Goal: Transaction & Acquisition: Purchase product/service

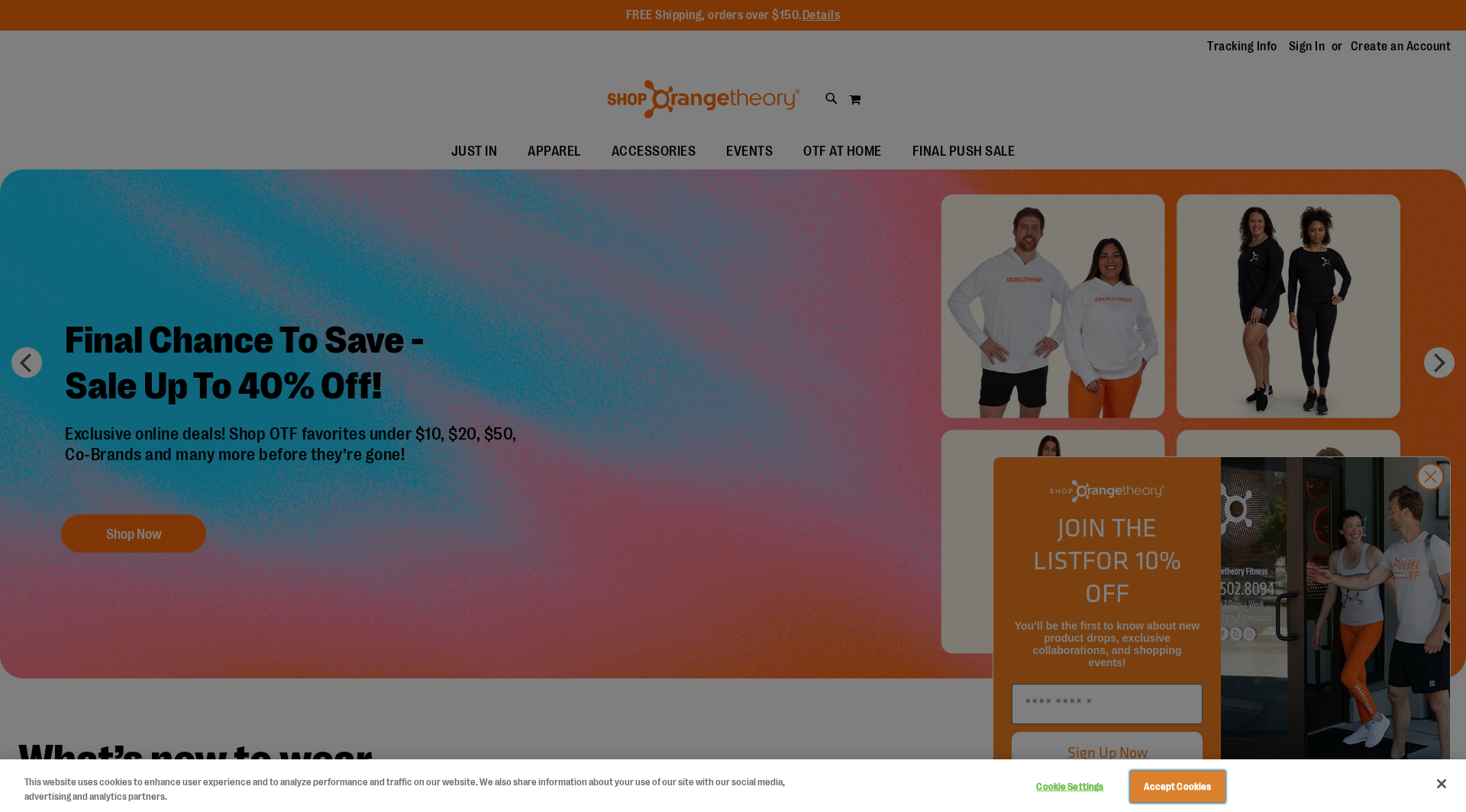
click at [1186, 792] on button "Accept Cookies" at bounding box center [1177, 786] width 95 height 32
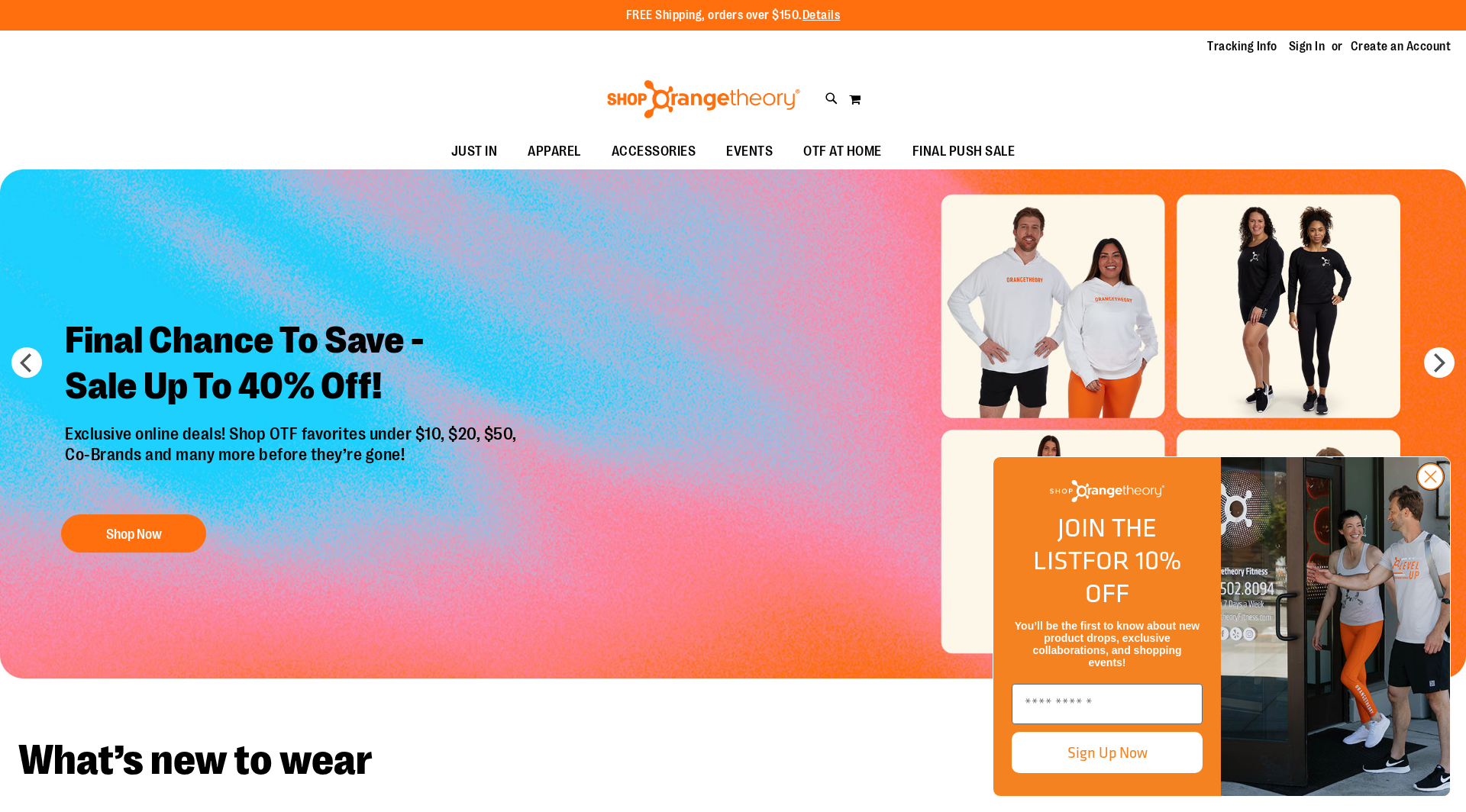
click at [1428, 489] on circle "Close dialog" at bounding box center [1430, 477] width 25 height 25
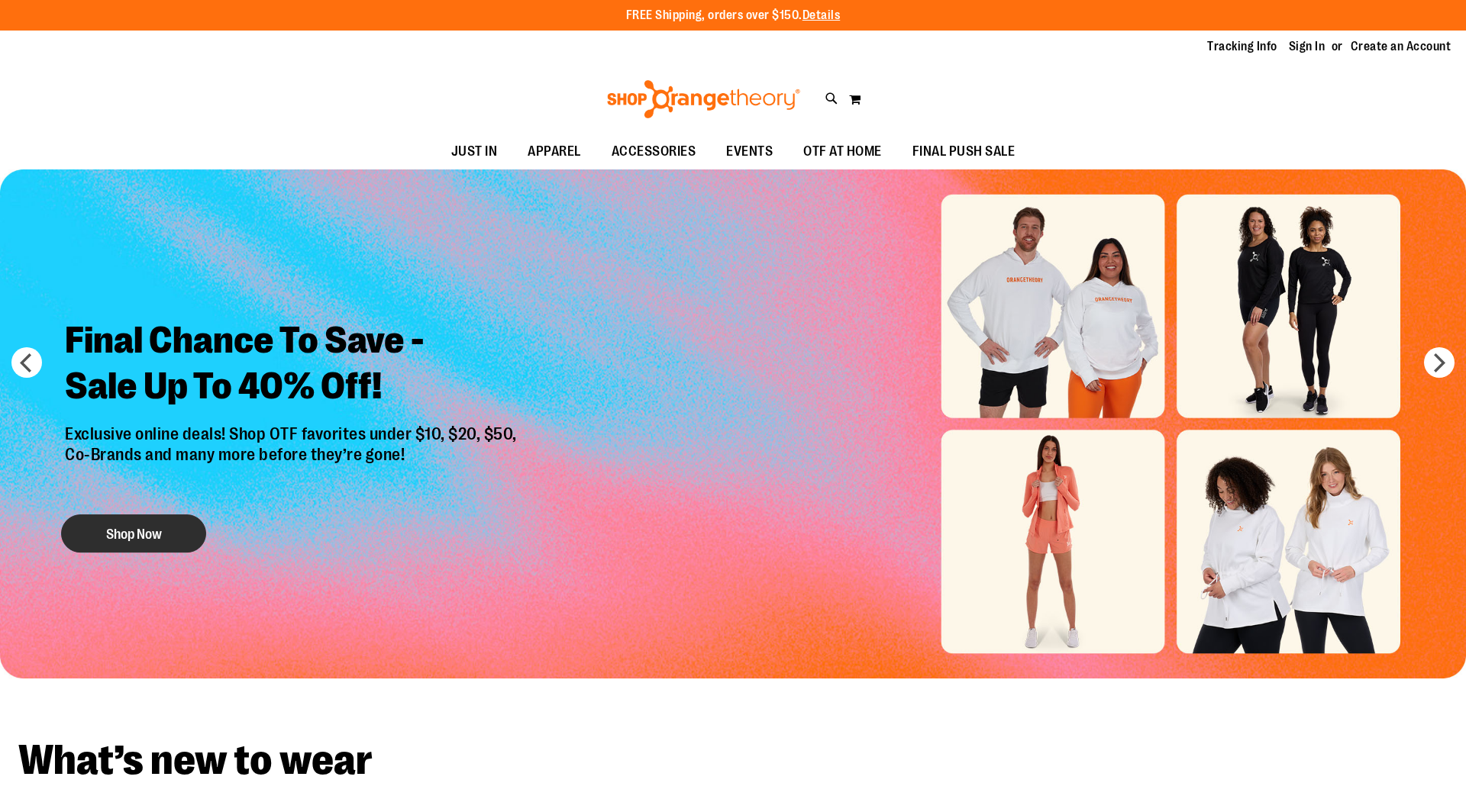
click at [170, 528] on button "Shop Now" at bounding box center [134, 533] width 145 height 38
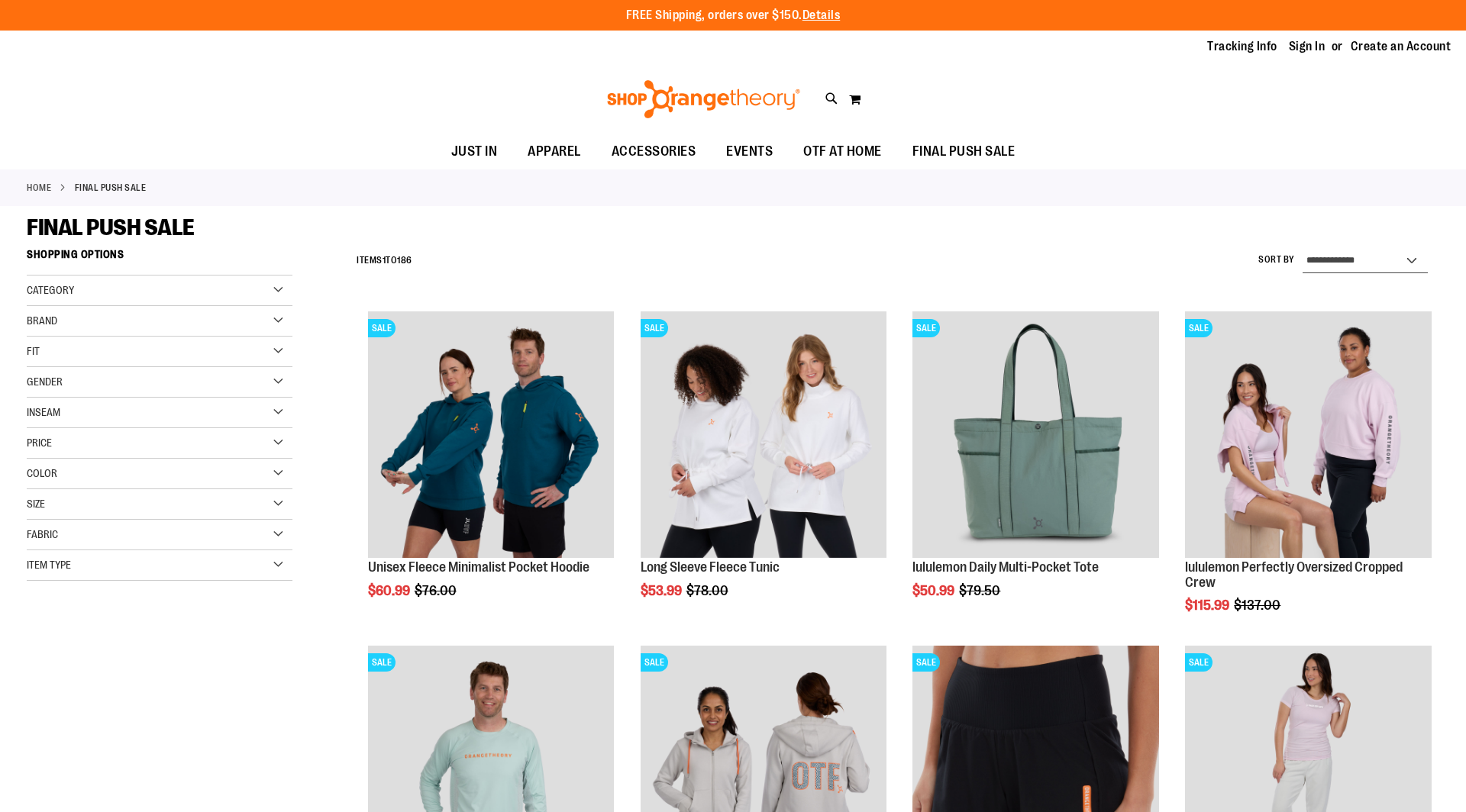
click at [1328, 261] on select "**********" at bounding box center [1365, 260] width 125 height 24
select select "*********"
click at [1303, 249] on select "**********" at bounding box center [1365, 260] width 125 height 24
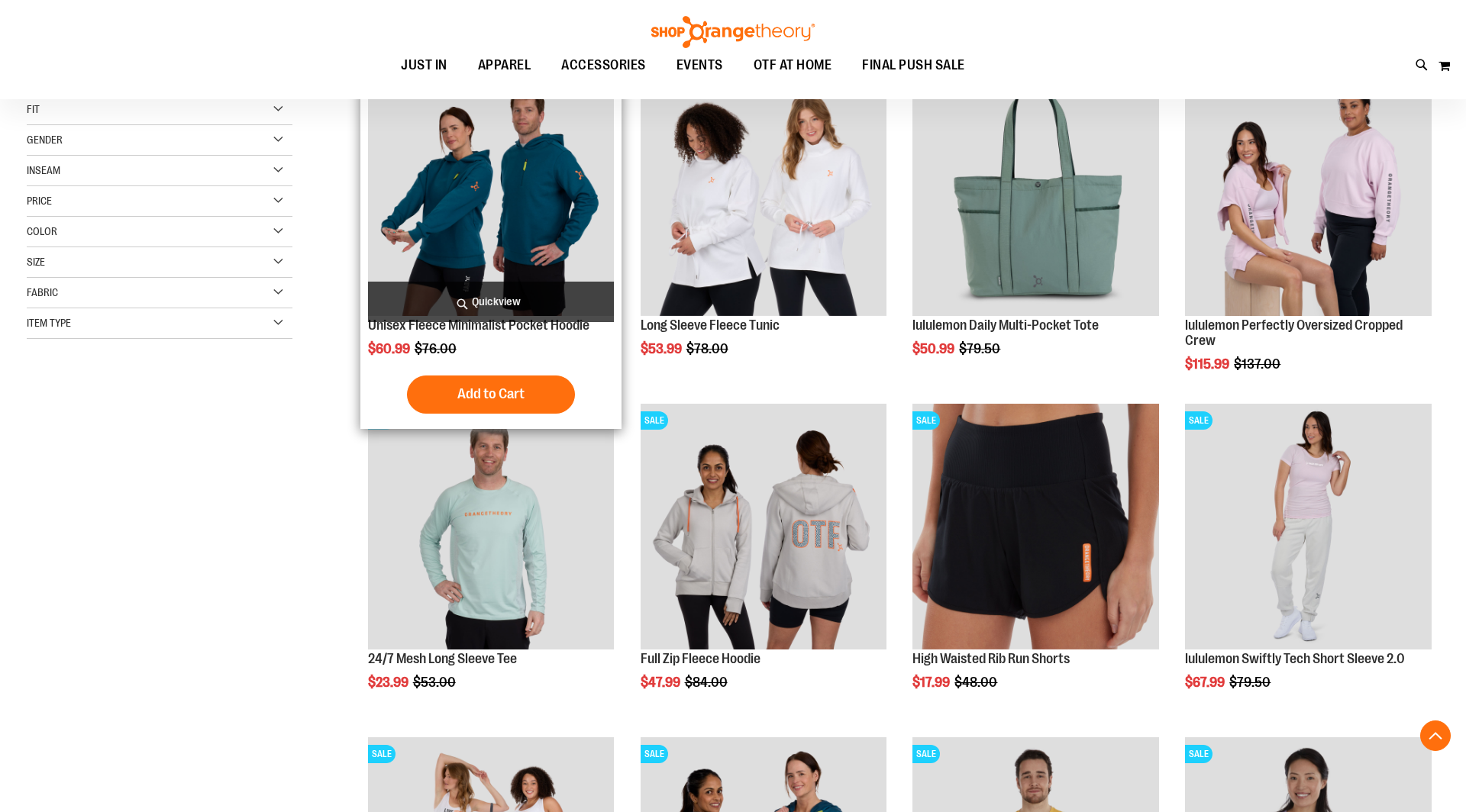
scroll to position [174, 0]
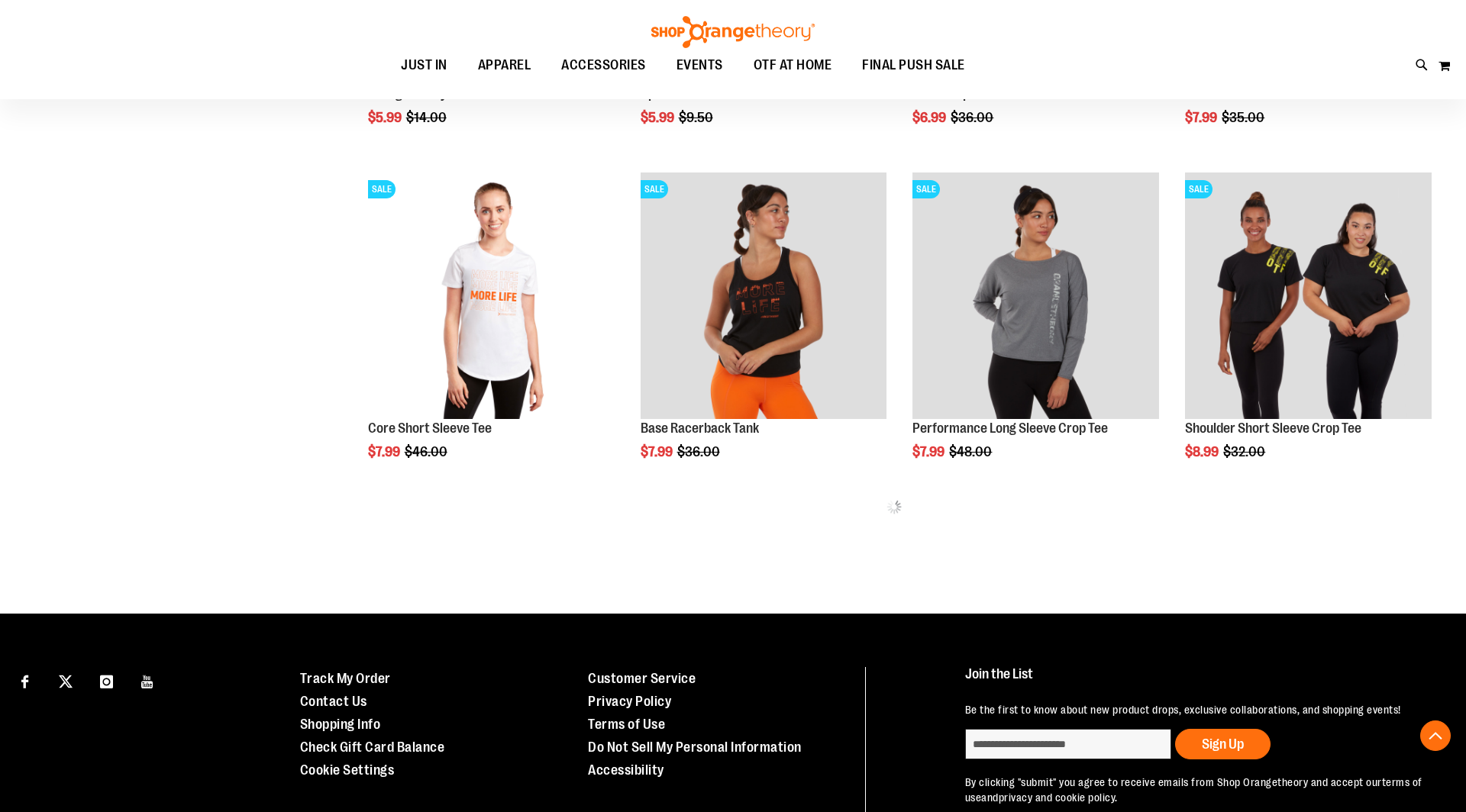
scroll to position [907, 0]
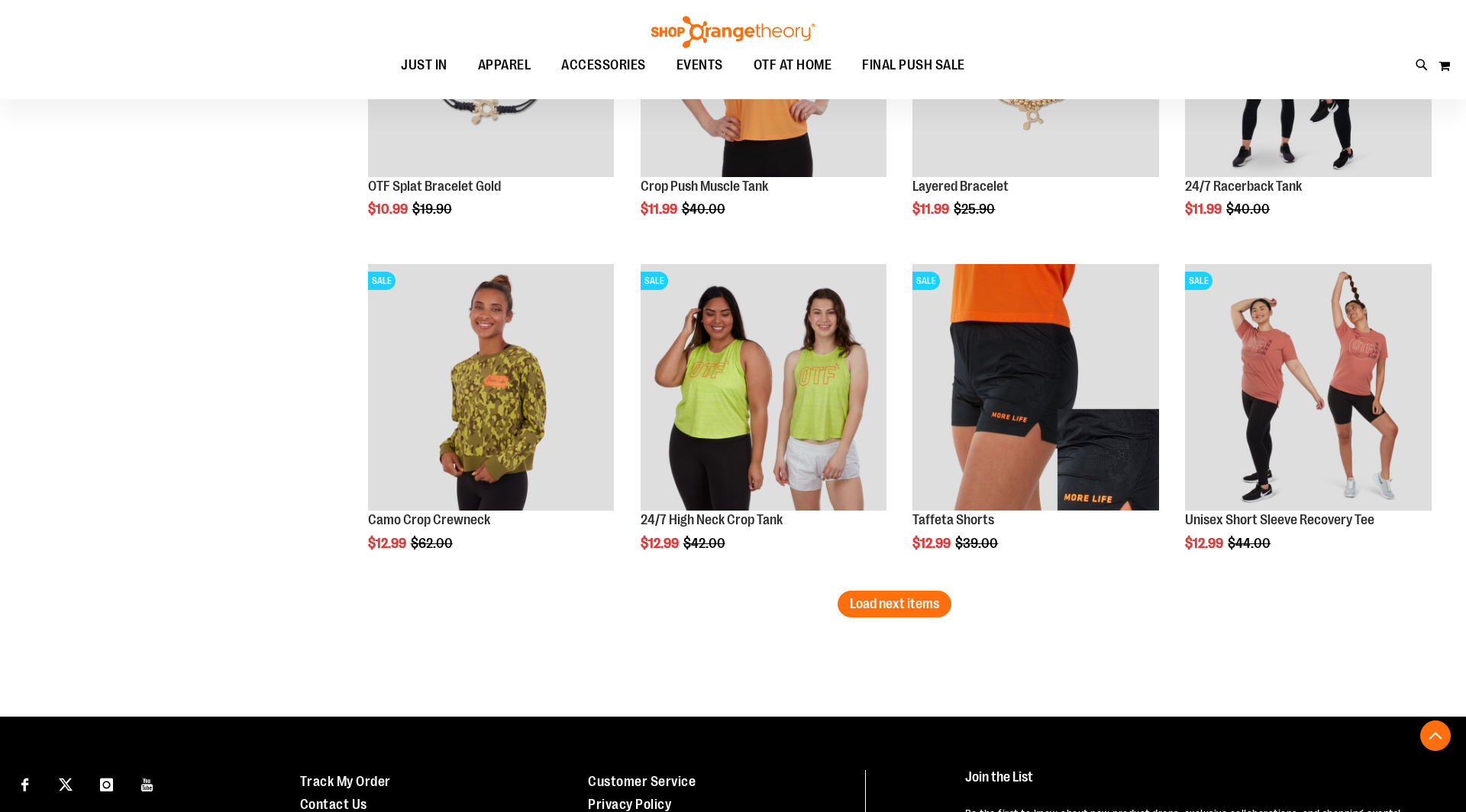
scroll to position [2730, 0]
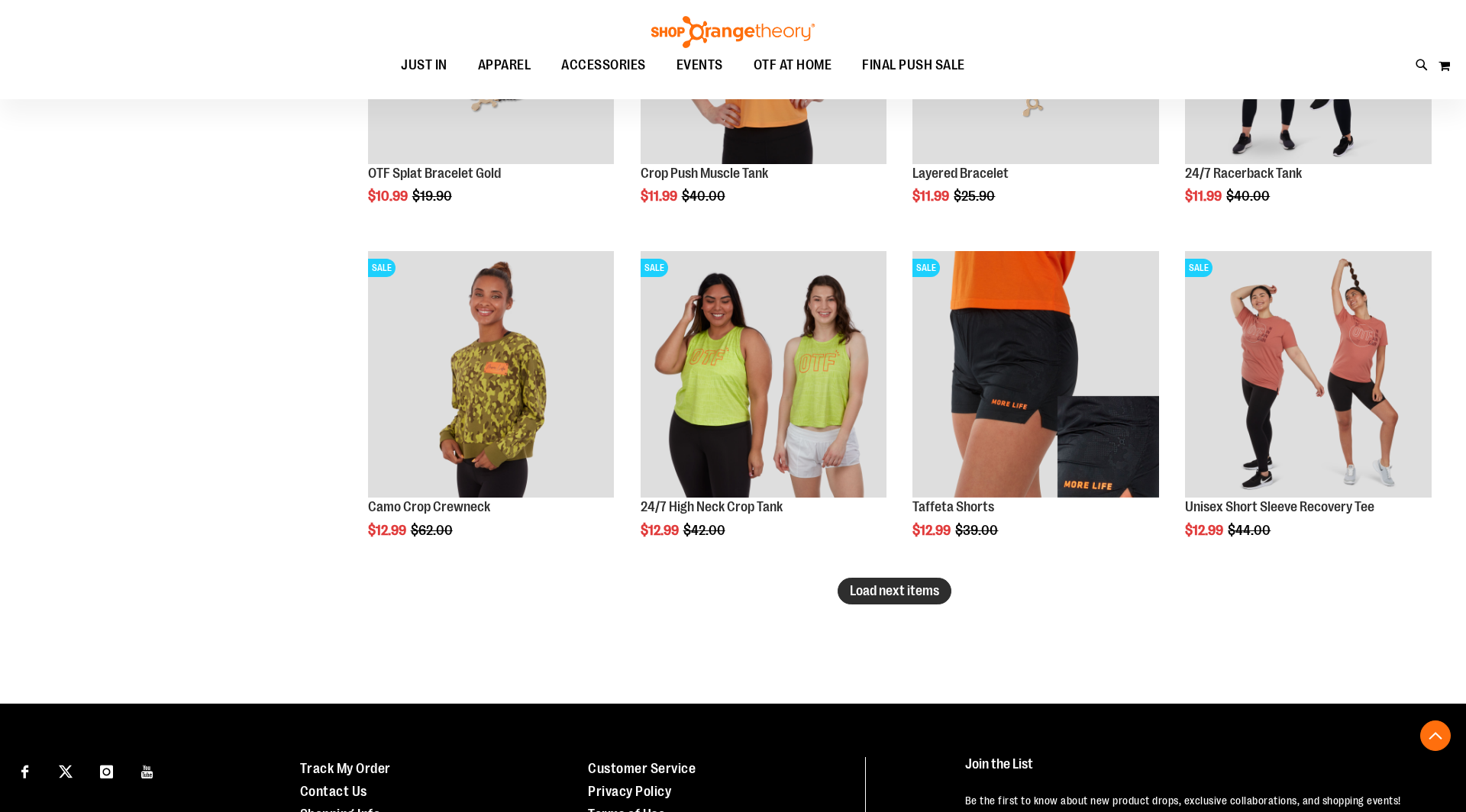
click at [866, 590] on span "Load next items" at bounding box center [894, 591] width 89 height 16
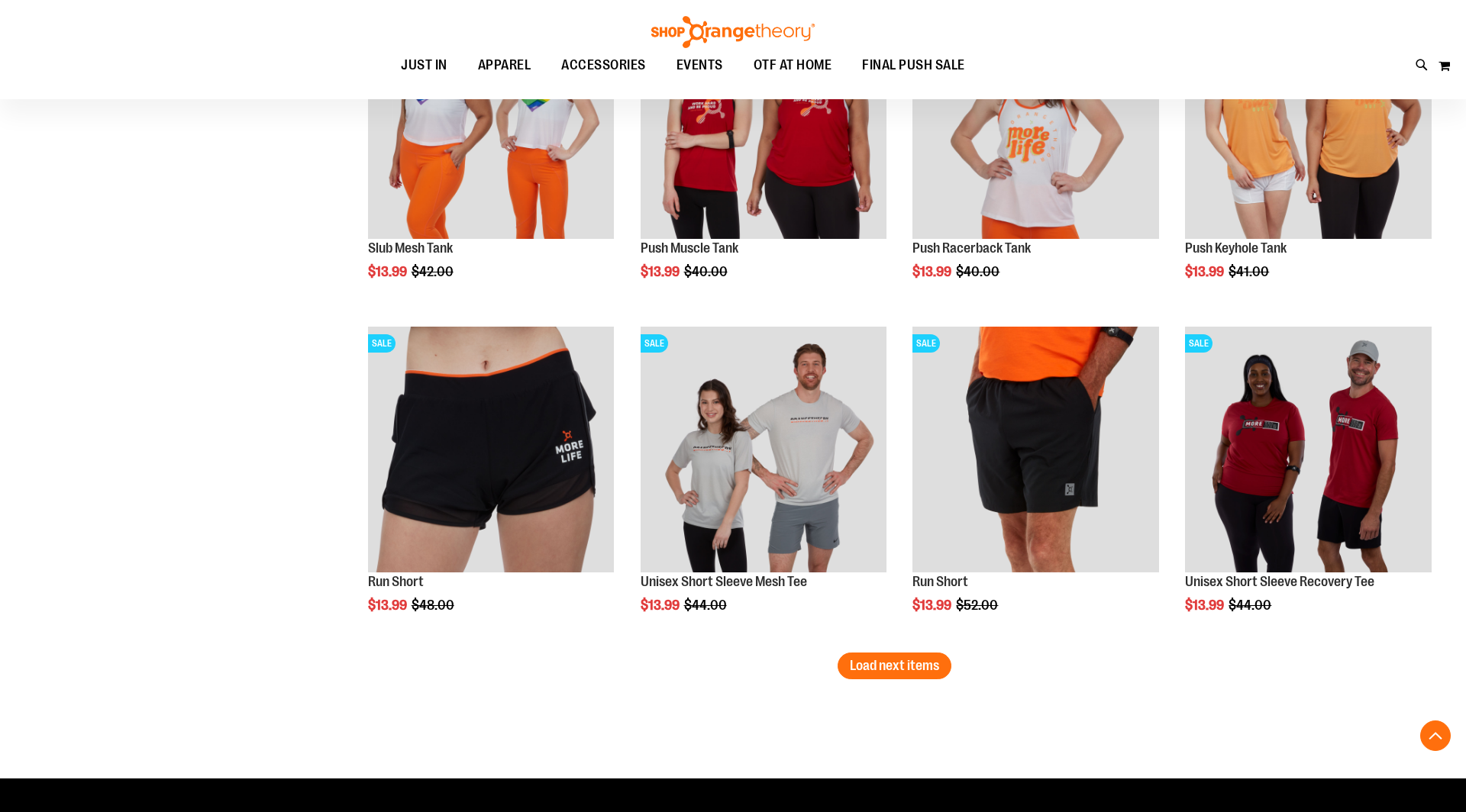
scroll to position [3657, 0]
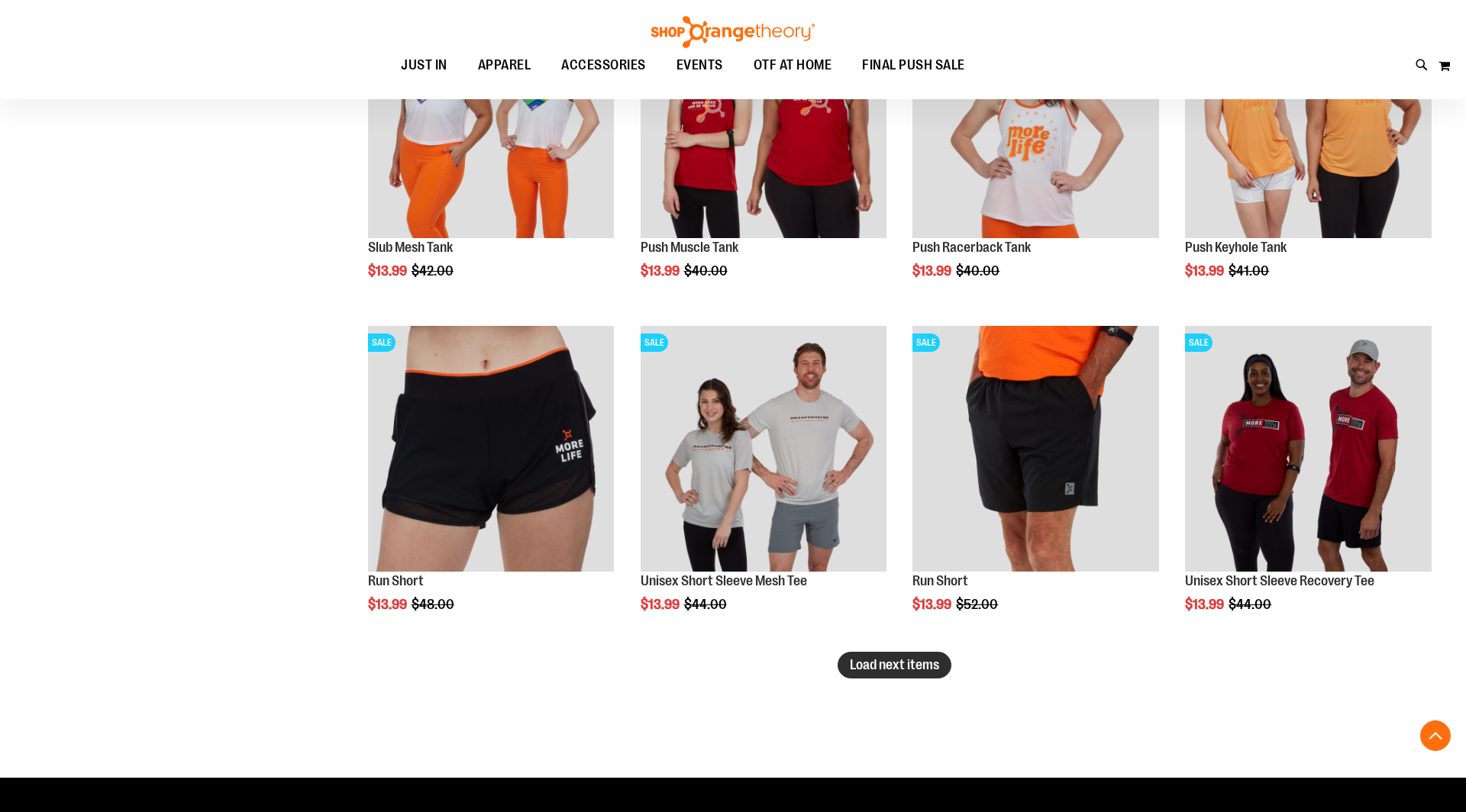
click at [923, 664] on span "Load next items" at bounding box center [894, 665] width 89 height 16
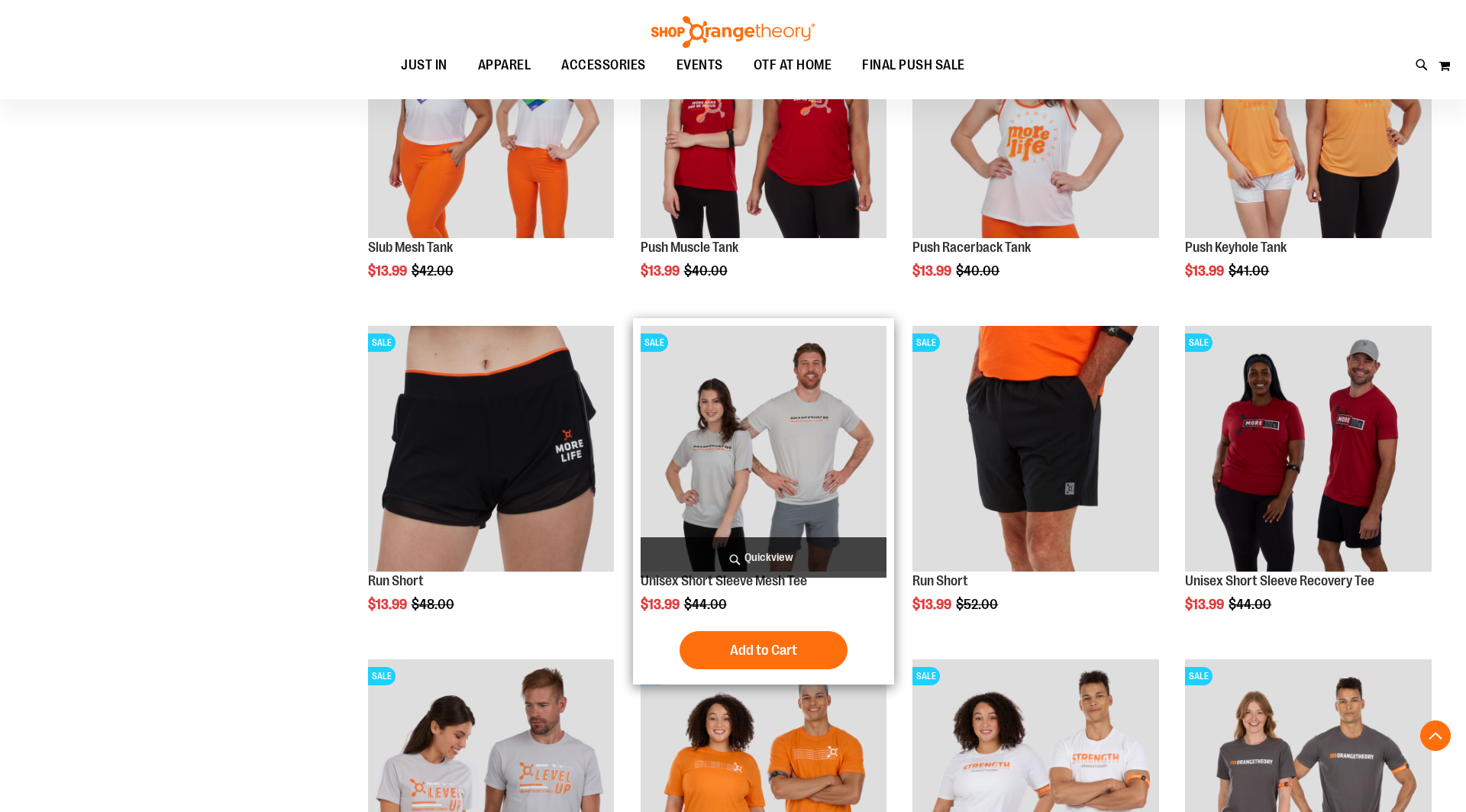
click at [823, 506] on img "product" at bounding box center [763, 449] width 246 height 246
click at [777, 648] on span "Add to Cart" at bounding box center [763, 649] width 67 height 16
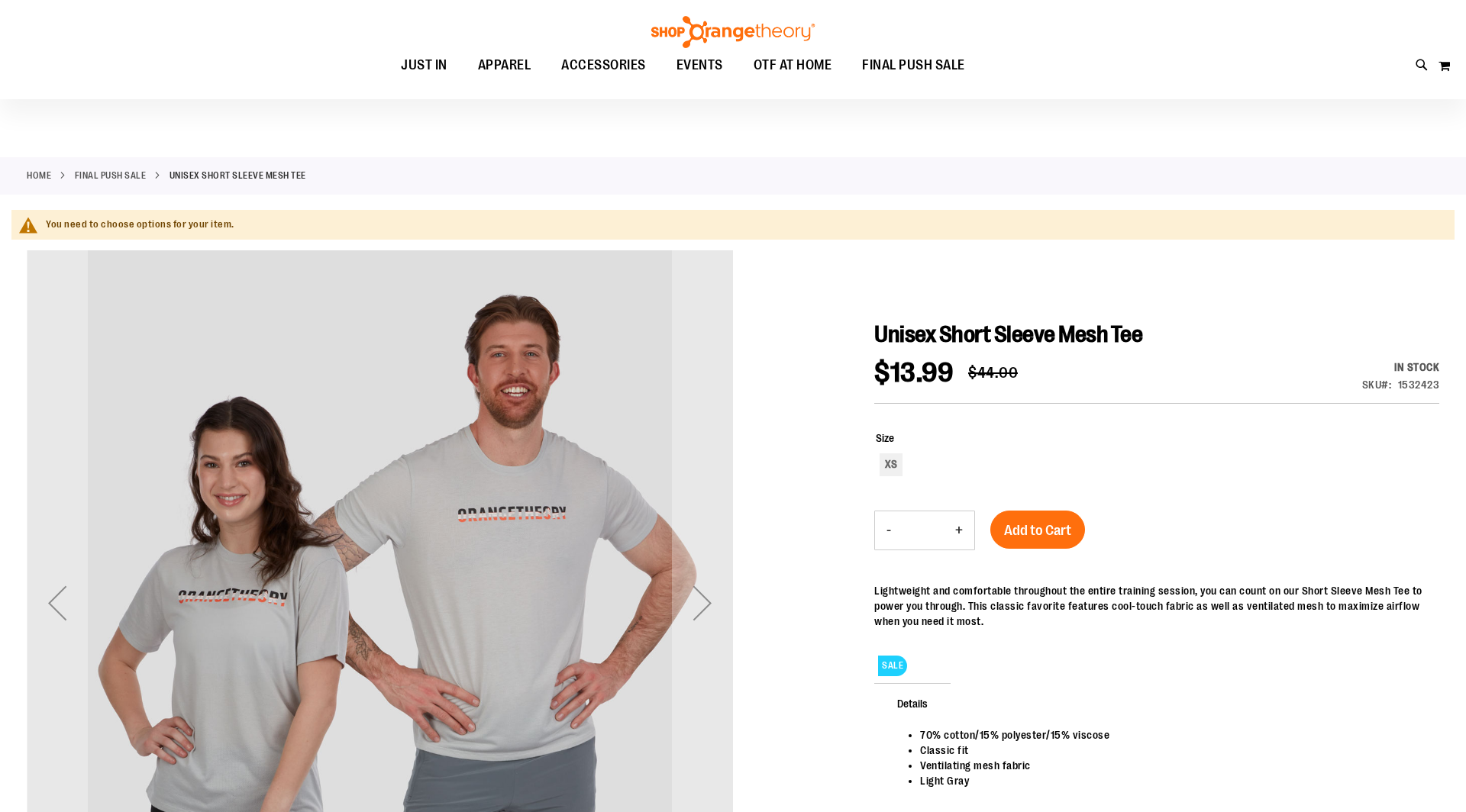
scroll to position [13, 0]
click at [693, 601] on div "Next" at bounding box center [702, 602] width 61 height 61
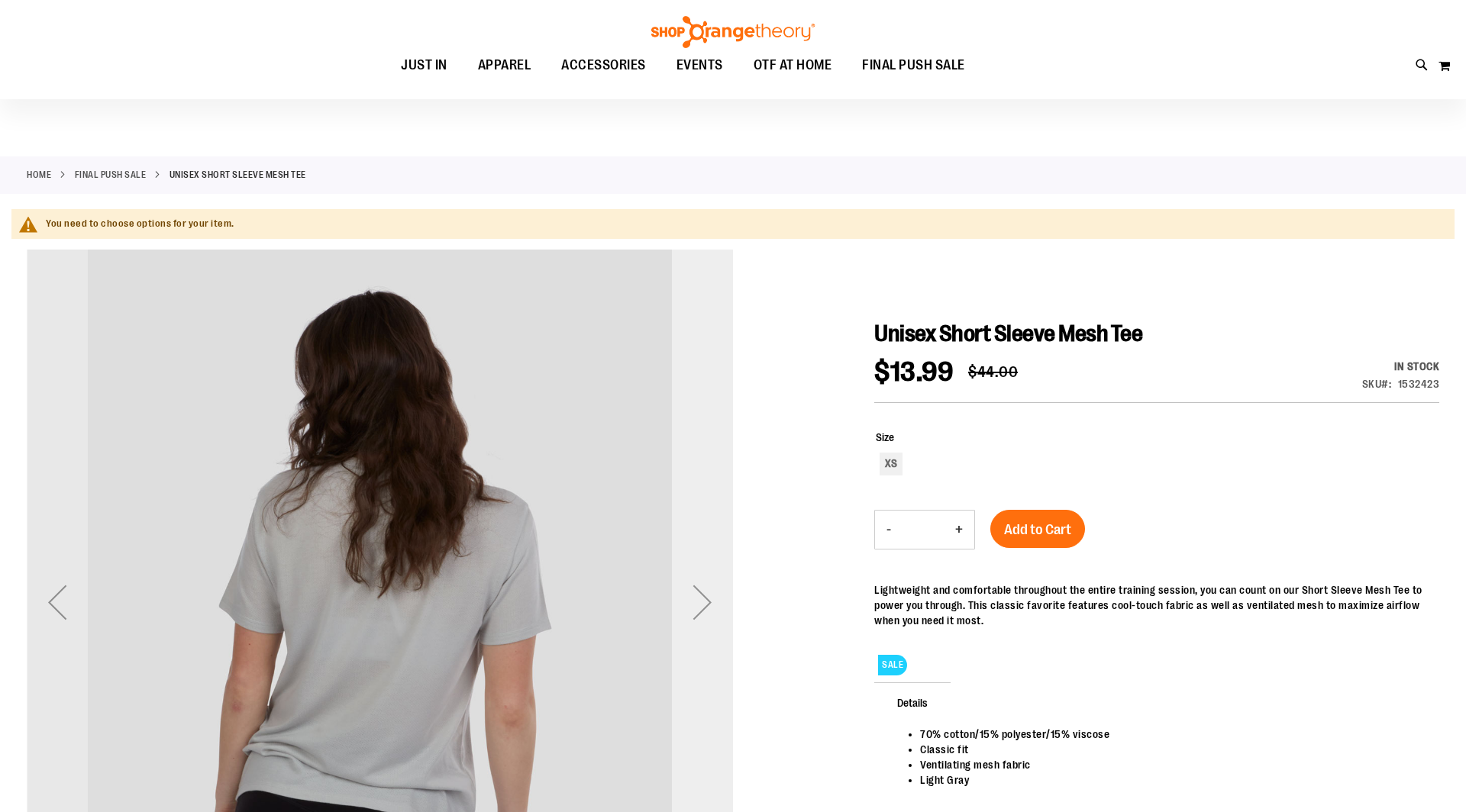
click at [693, 601] on div "Next" at bounding box center [702, 602] width 61 height 61
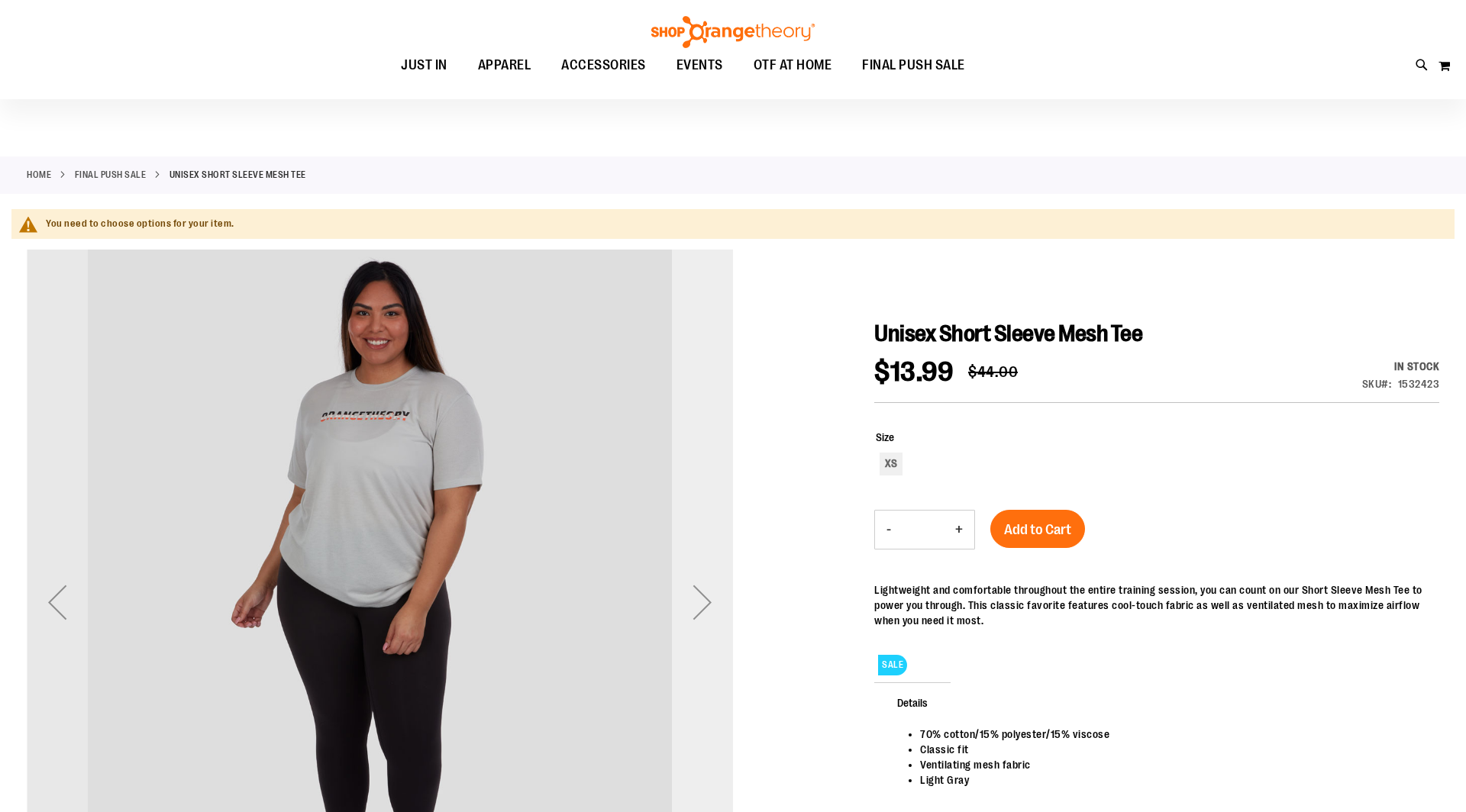
click at [693, 601] on div "Next" at bounding box center [702, 602] width 61 height 61
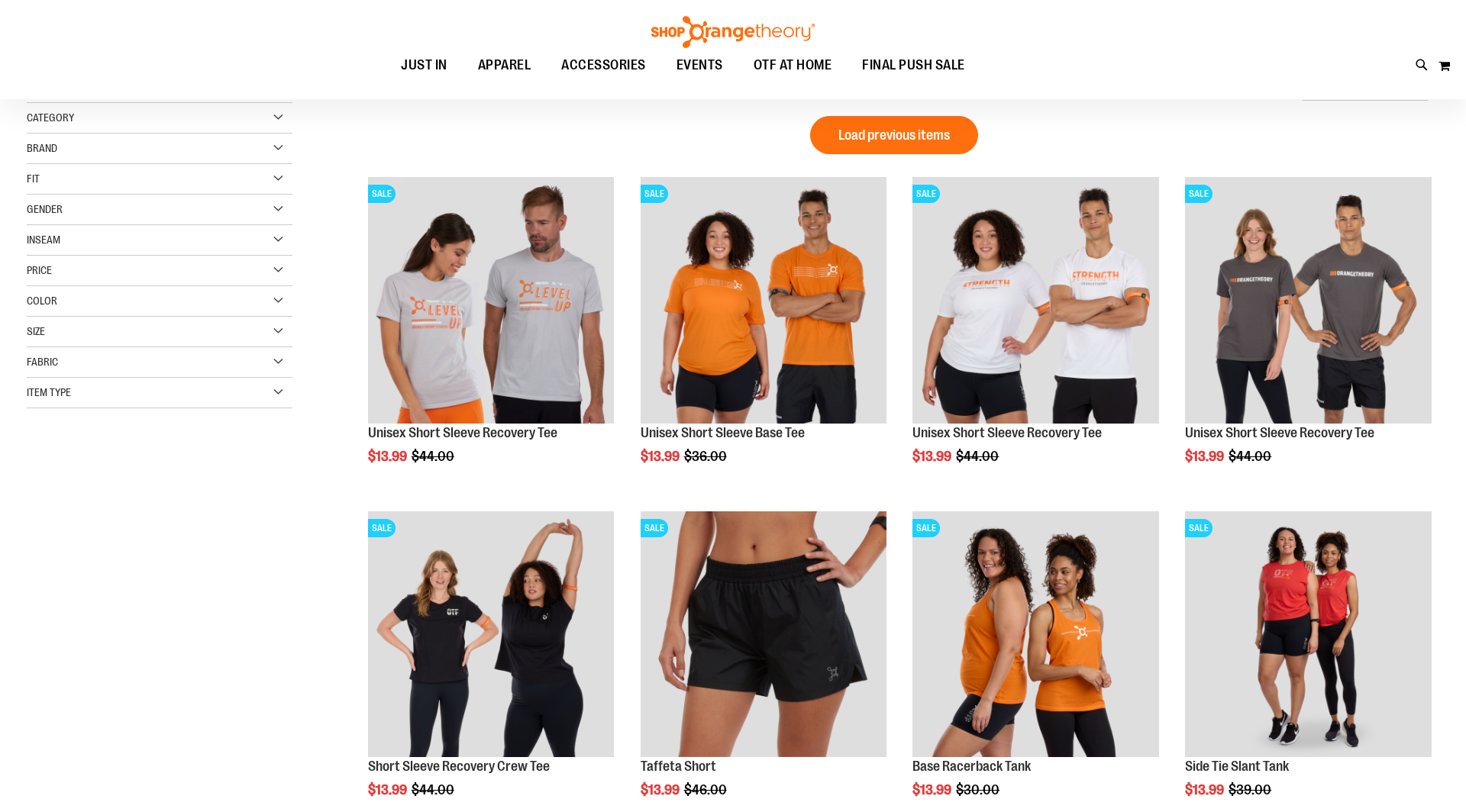
scroll to position [12, 0]
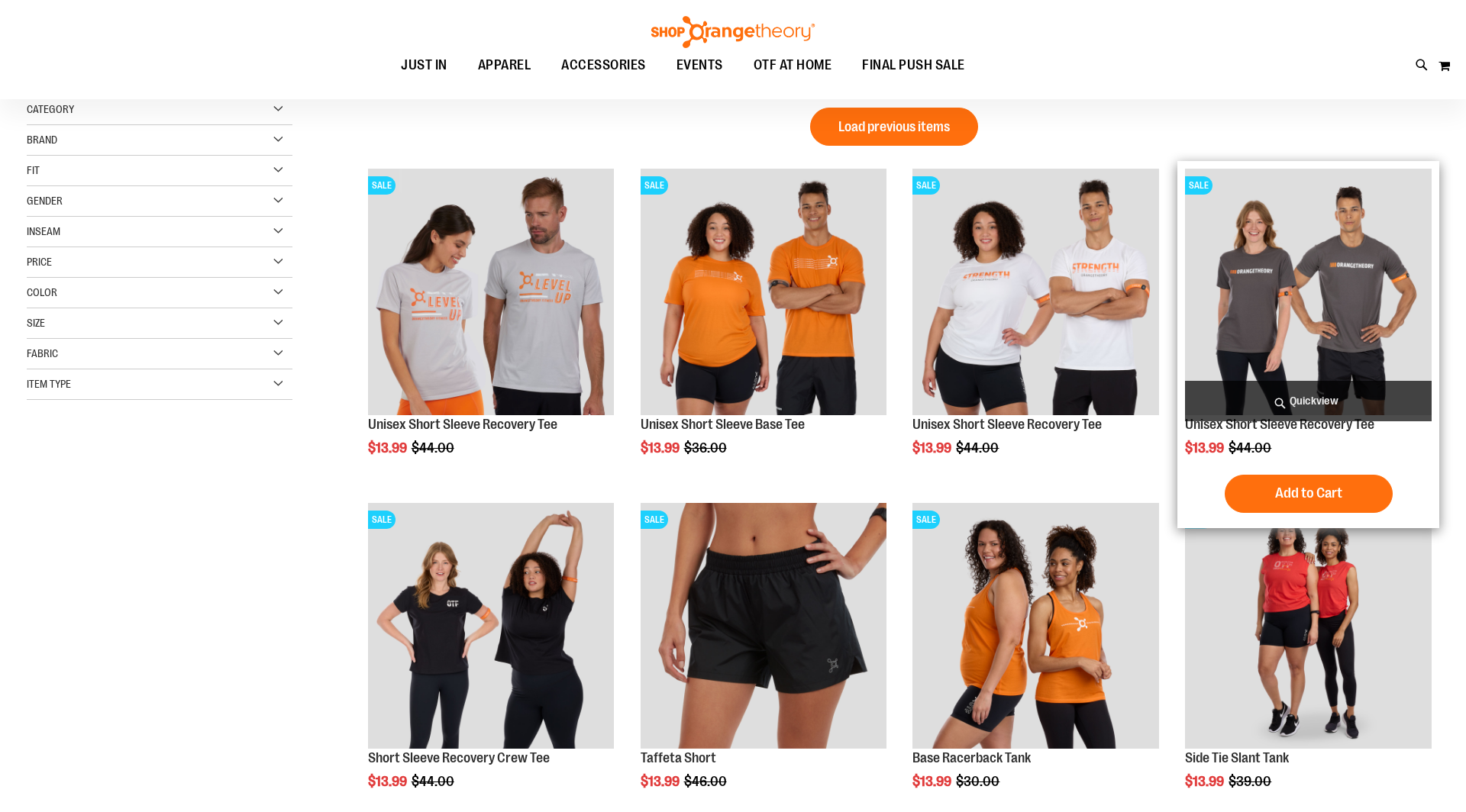
click at [1296, 340] on img "product" at bounding box center [1307, 292] width 246 height 246
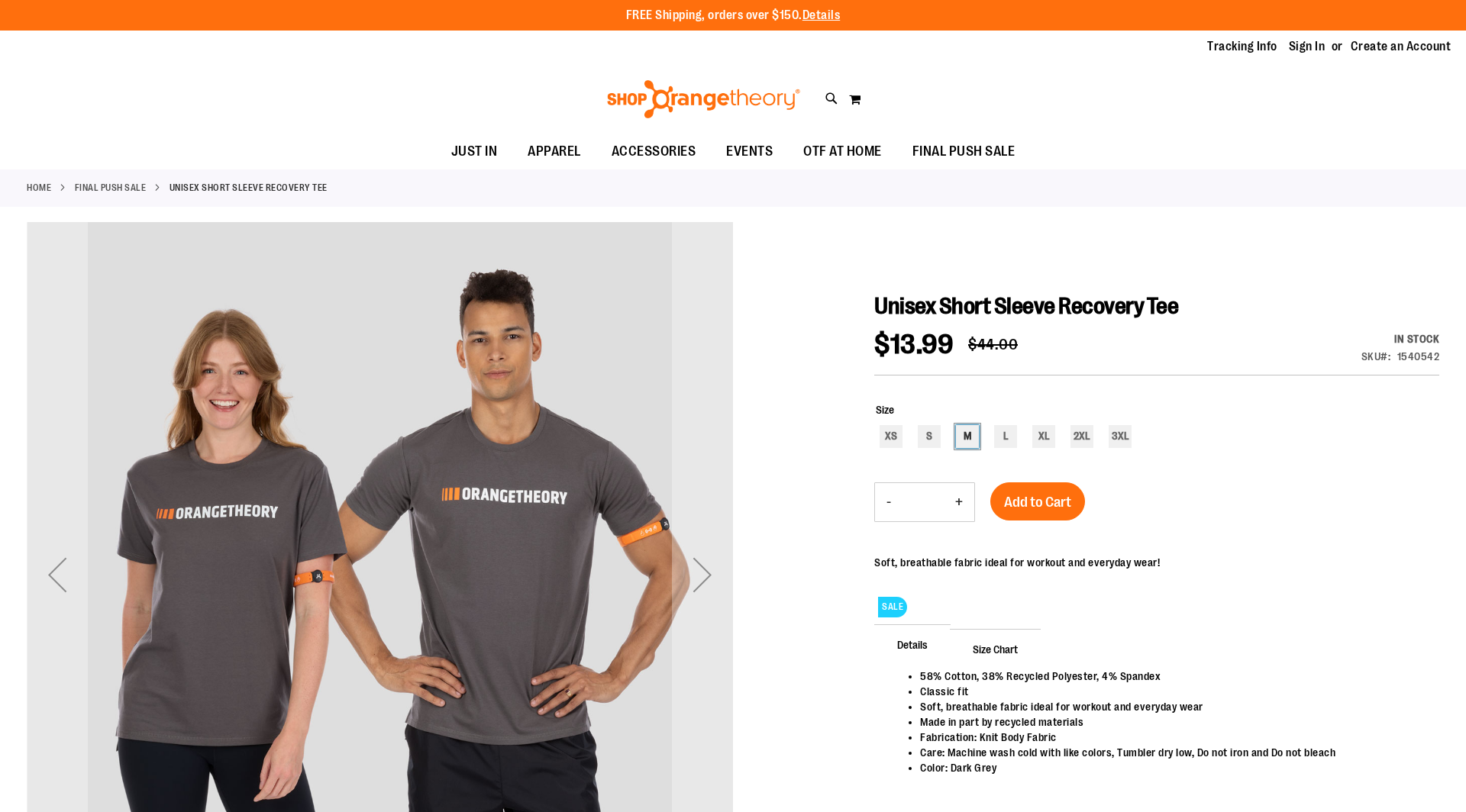
click at [966, 435] on div "M" at bounding box center [966, 436] width 23 height 23
type input "***"
click at [955, 501] on button "+" at bounding box center [959, 502] width 30 height 38
type input "*"
click at [693, 571] on div "Next" at bounding box center [702, 574] width 61 height 61
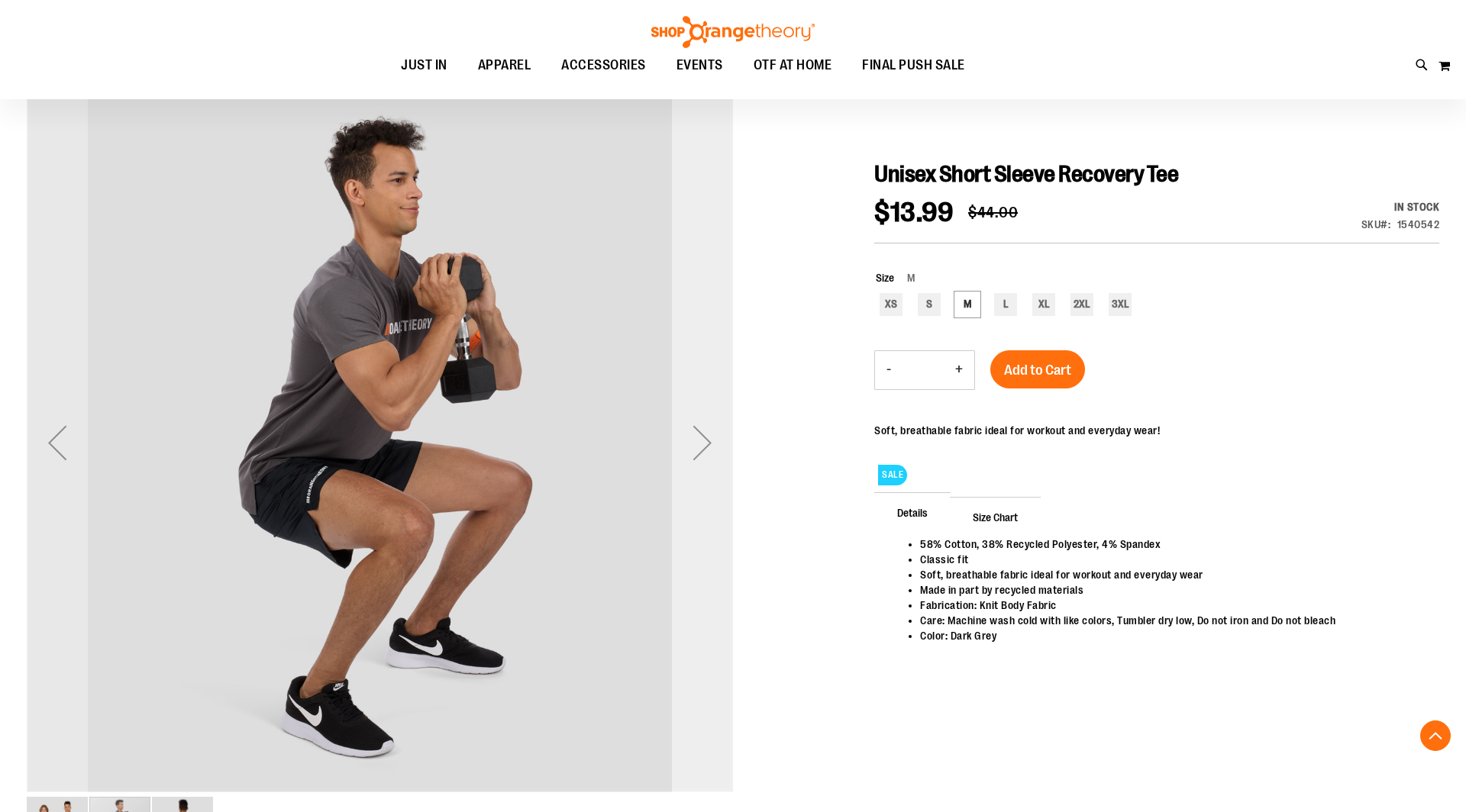
scroll to position [55, 0]
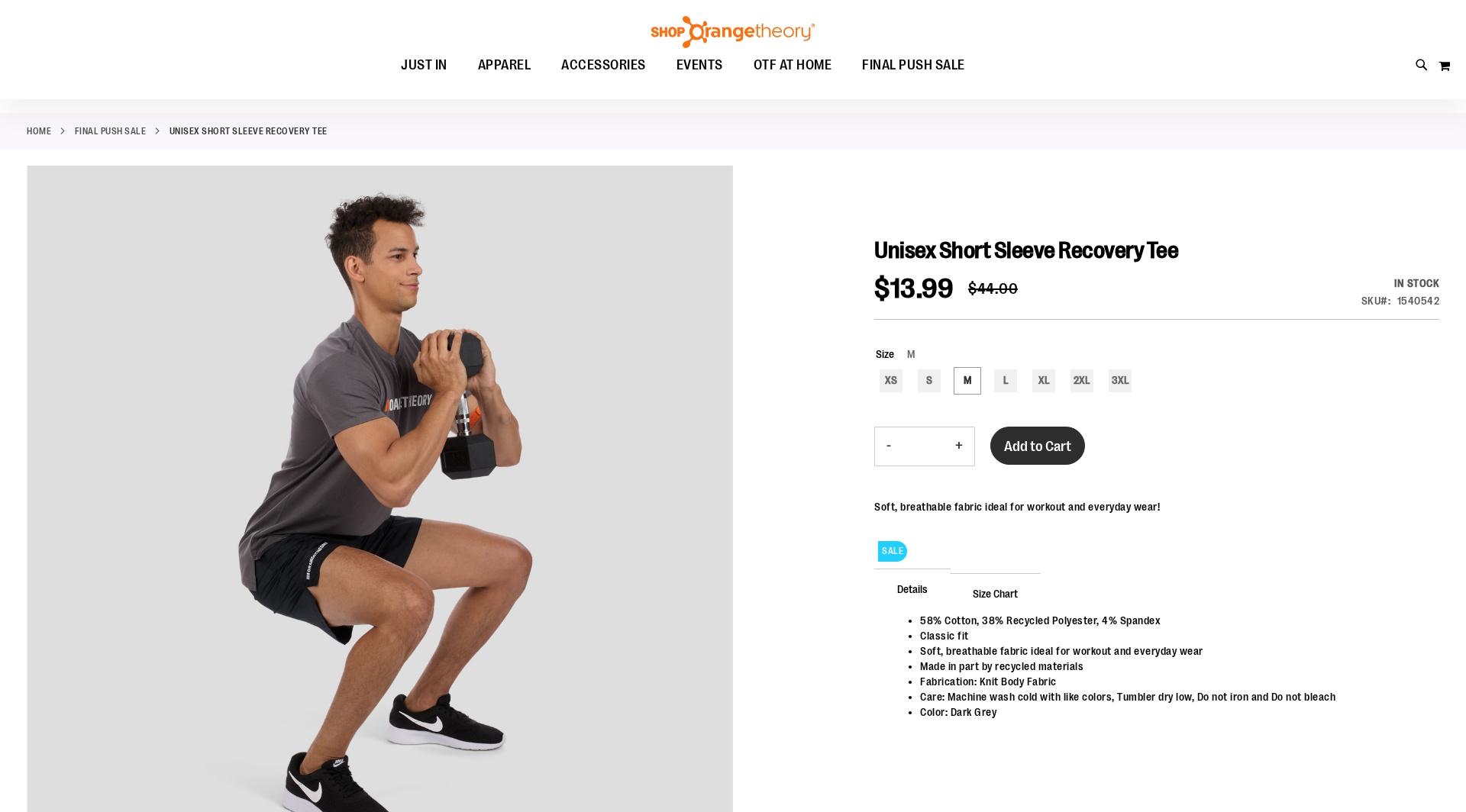
click at [1044, 441] on span "Add to Cart" at bounding box center [1038, 445] width 67 height 16
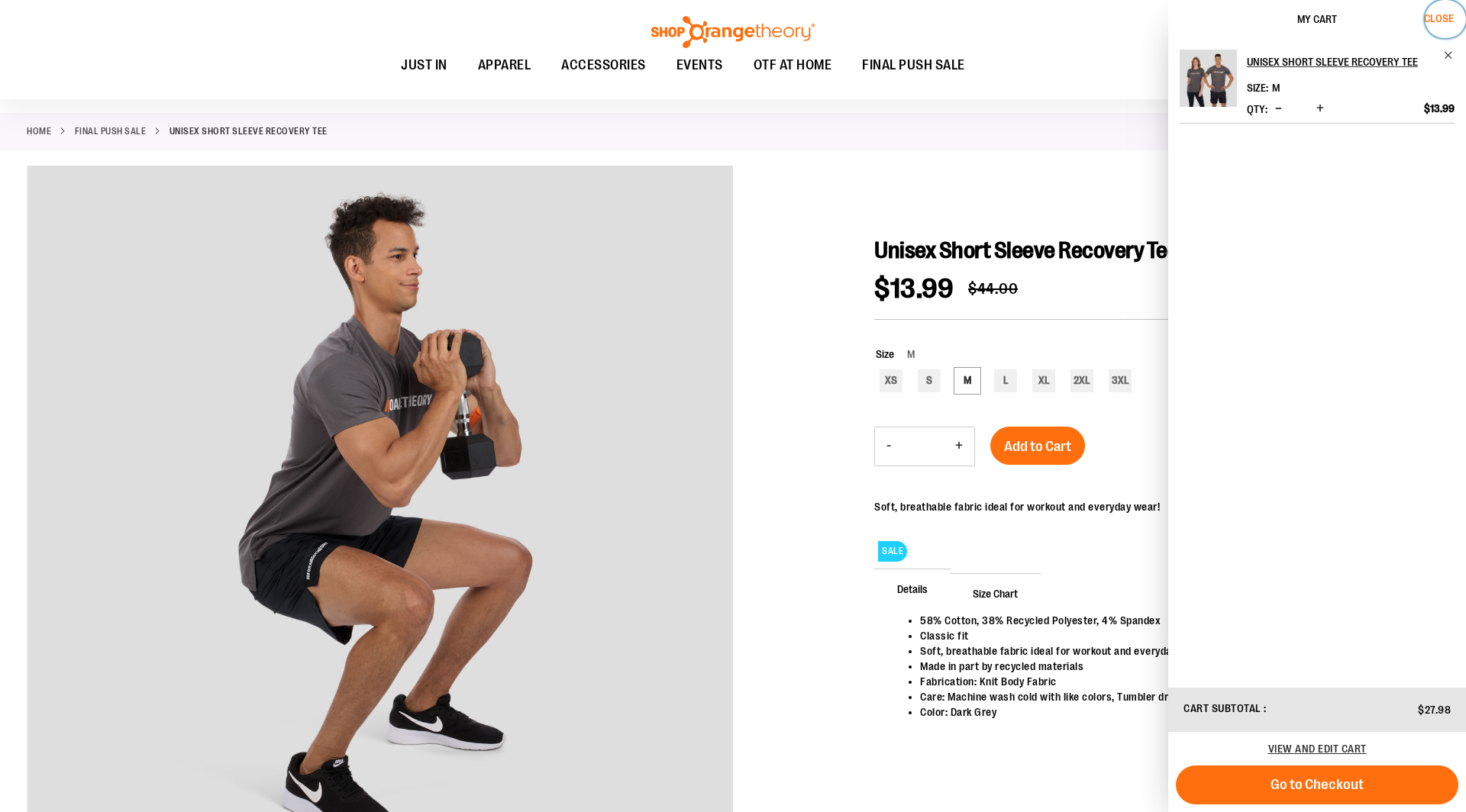
click at [1446, 16] on span "Close" at bounding box center [1439, 19] width 30 height 13
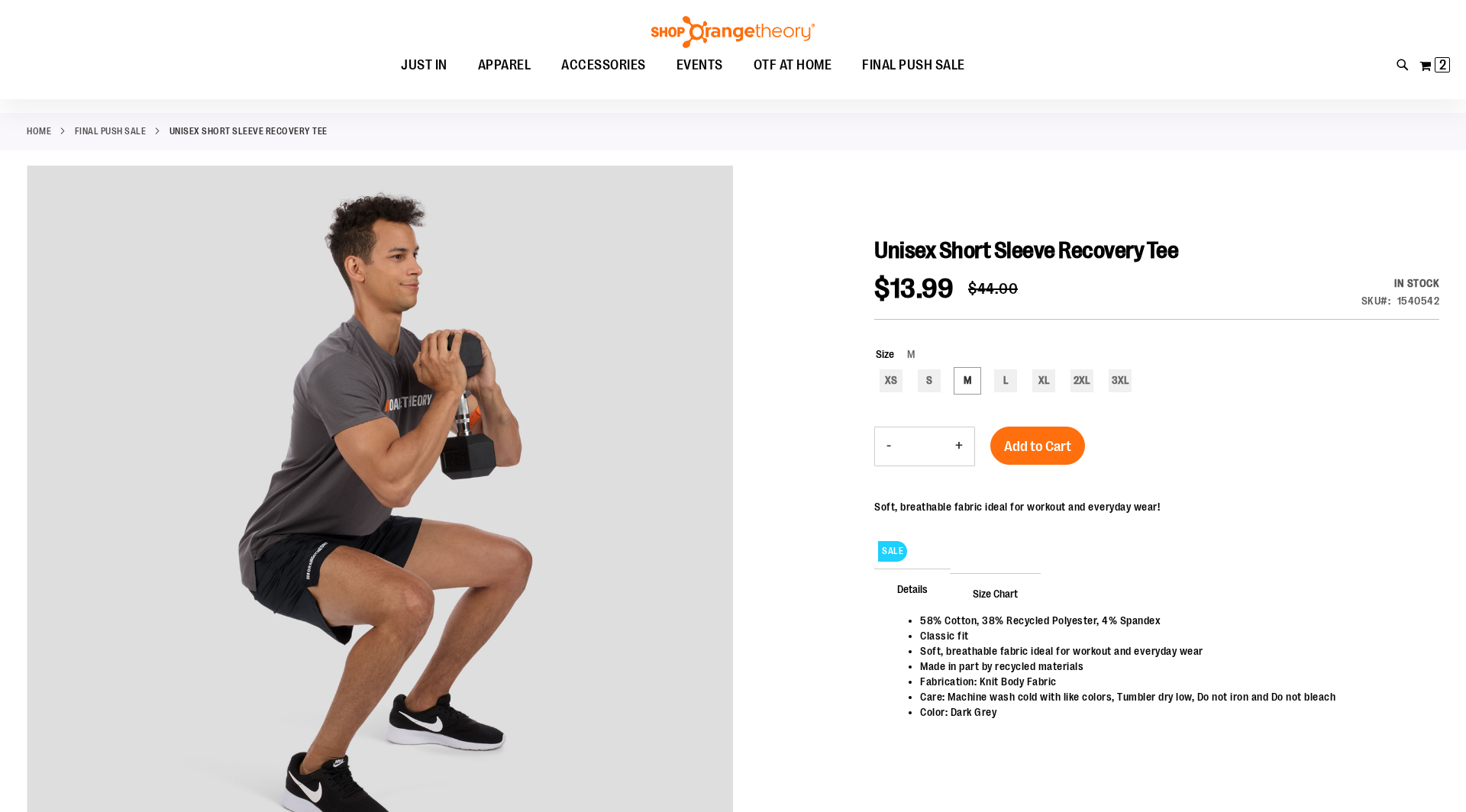
click at [131, 131] on link "FINAL PUSH SALE" at bounding box center [111, 131] width 72 height 14
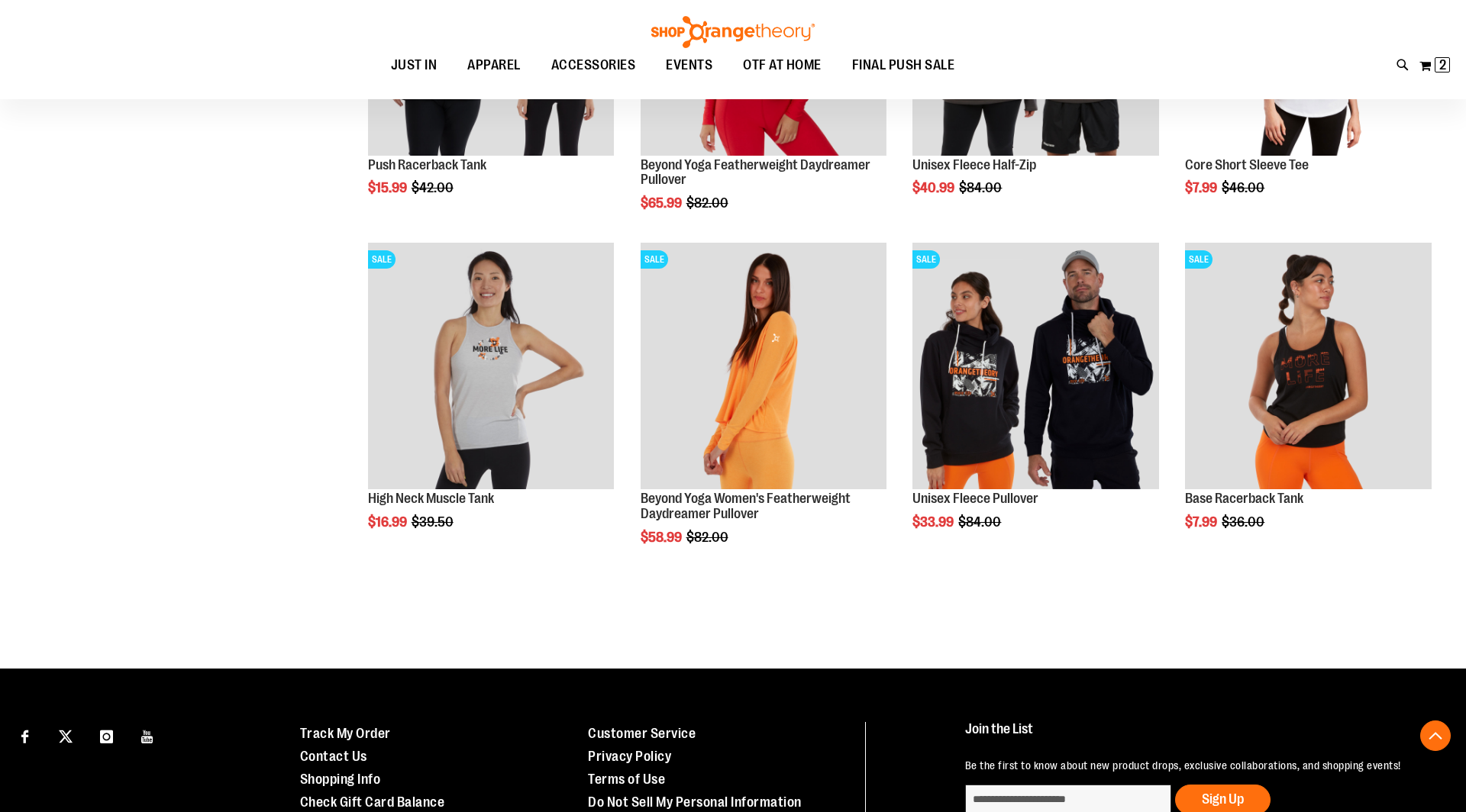
scroll to position [2865, 0]
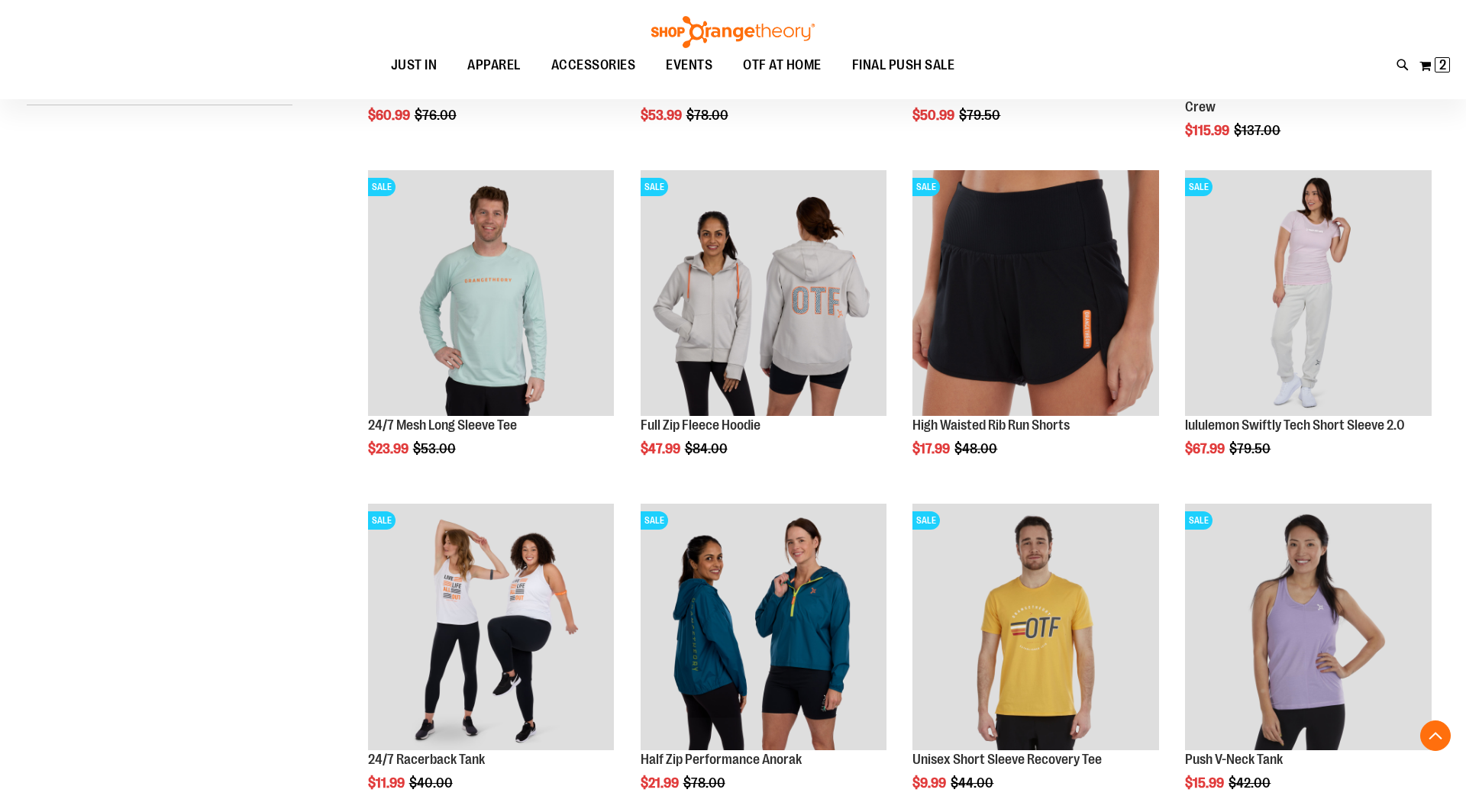
scroll to position [64, 0]
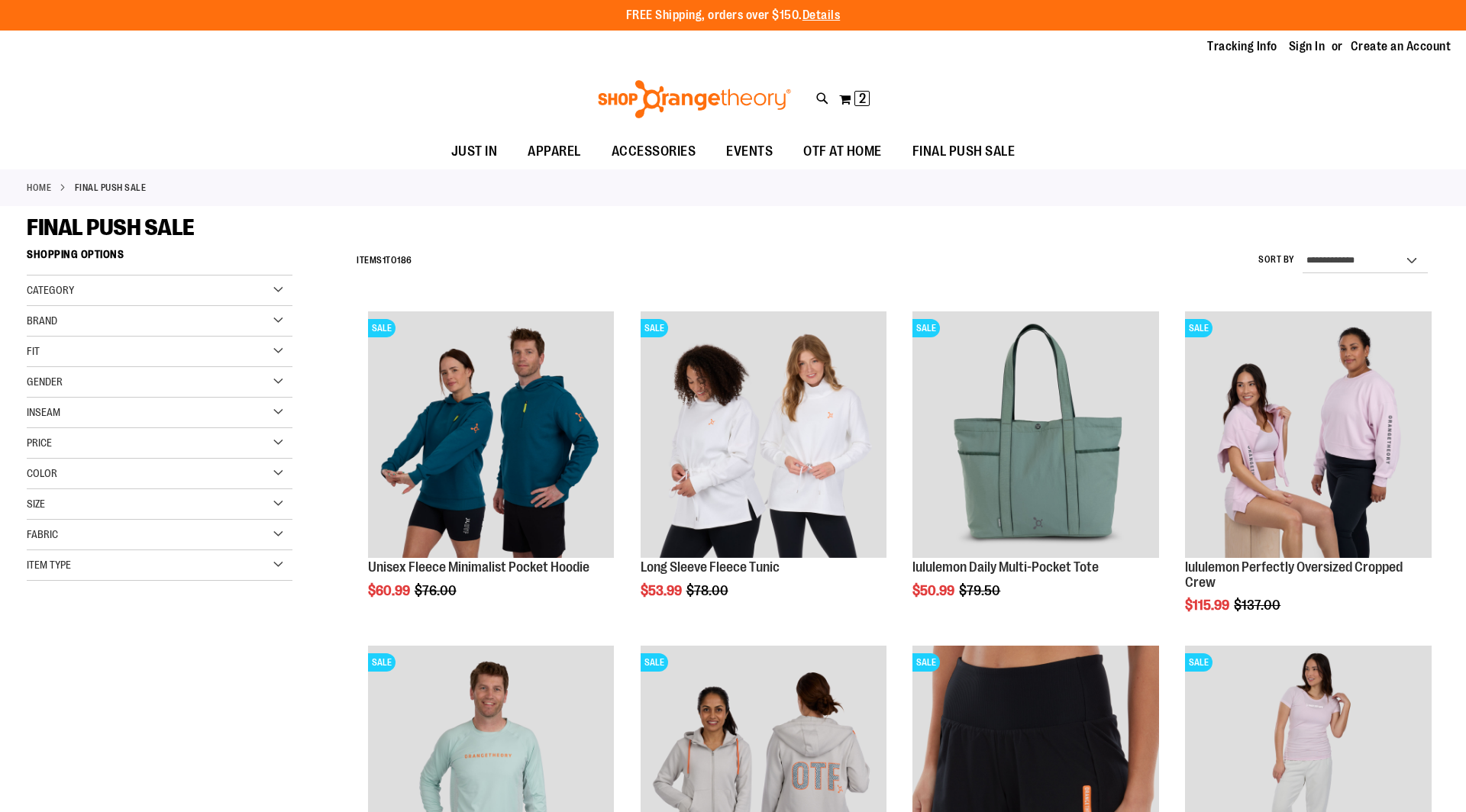
click at [279, 288] on div "Category" at bounding box center [160, 290] width 266 height 30
click at [274, 405] on div "Brand" at bounding box center [160, 412] width 266 height 30
click at [276, 561] on div "Fit" at bounding box center [160, 565] width 266 height 30
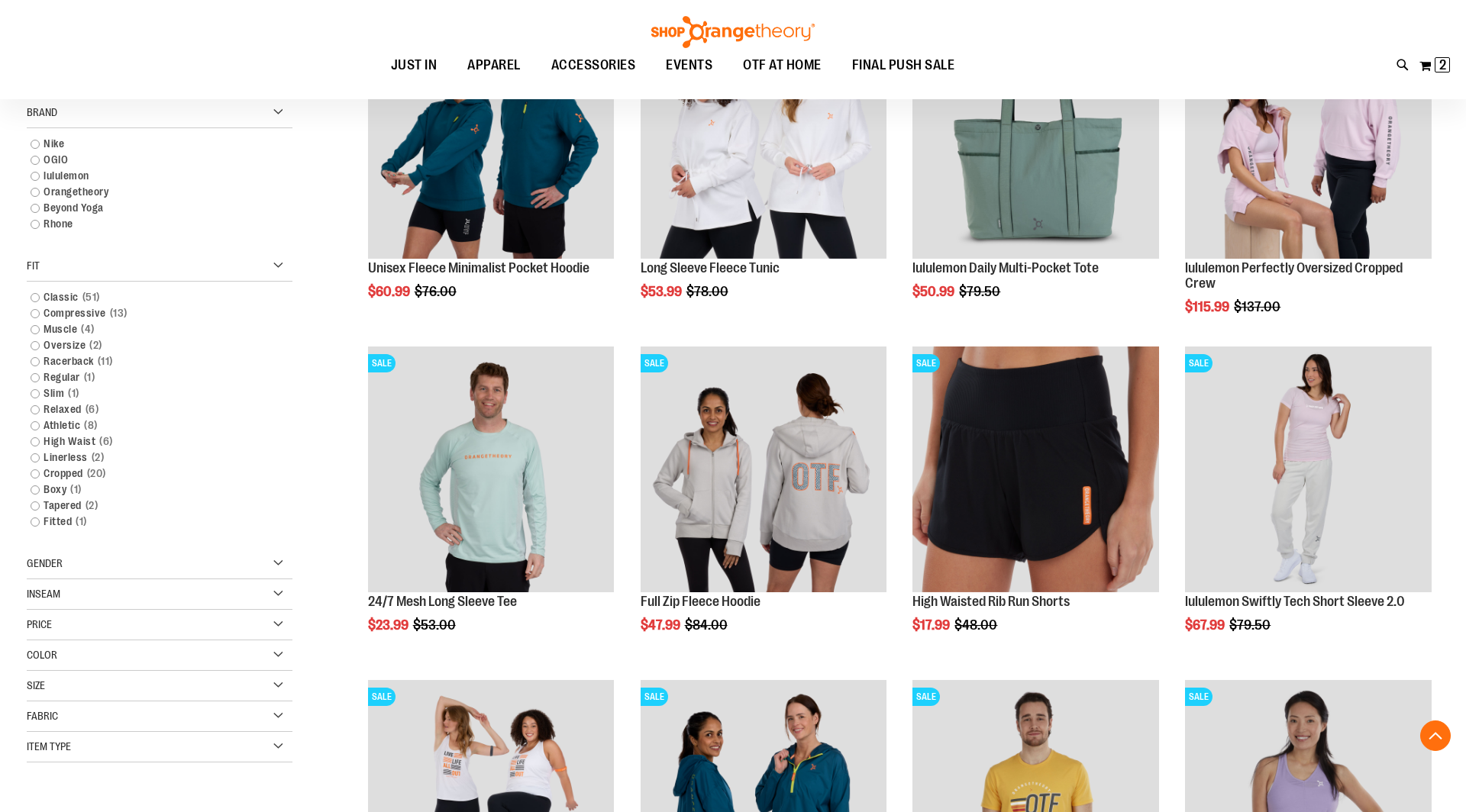
scroll to position [307, 0]
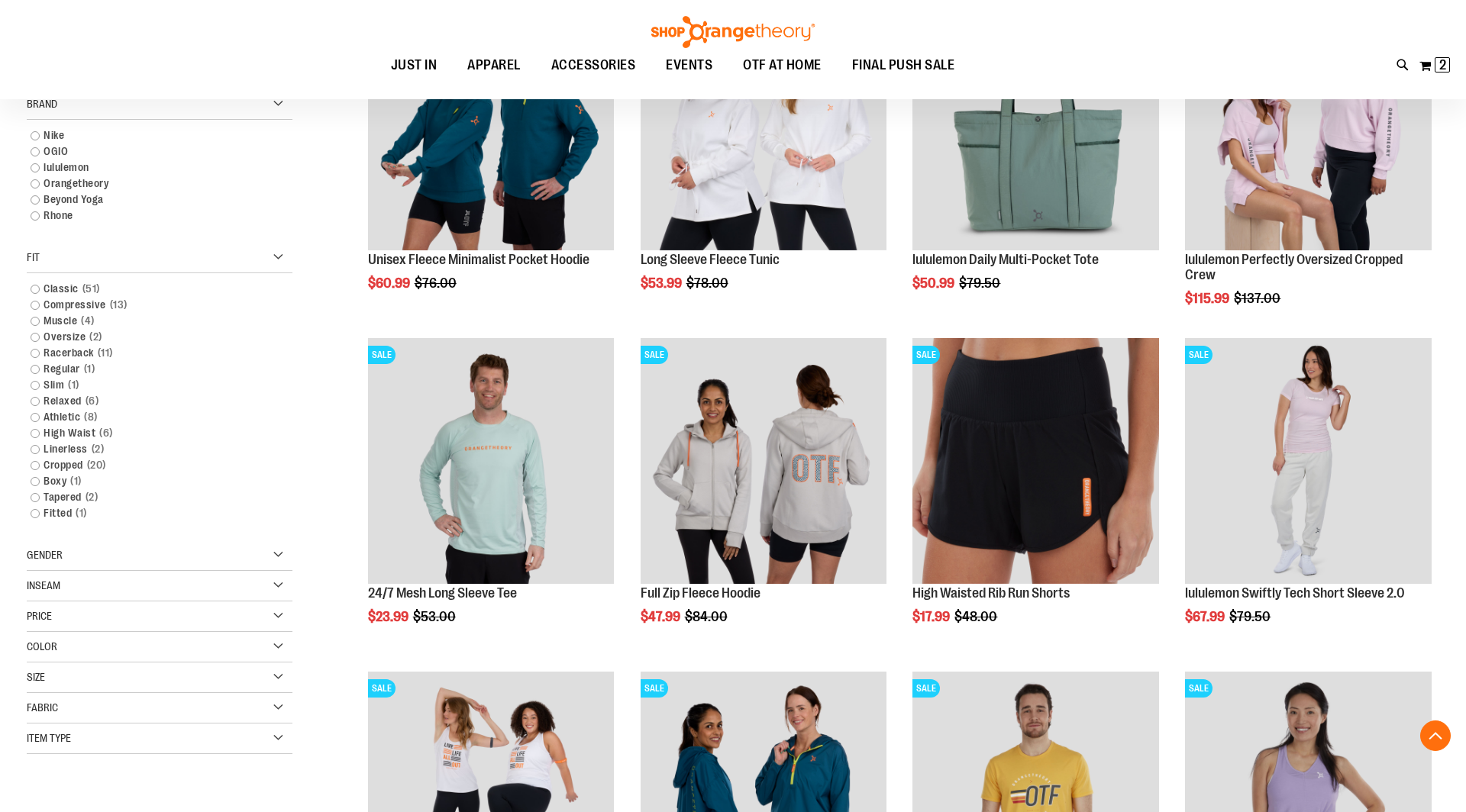
click at [276, 557] on div "Gender" at bounding box center [160, 555] width 266 height 30
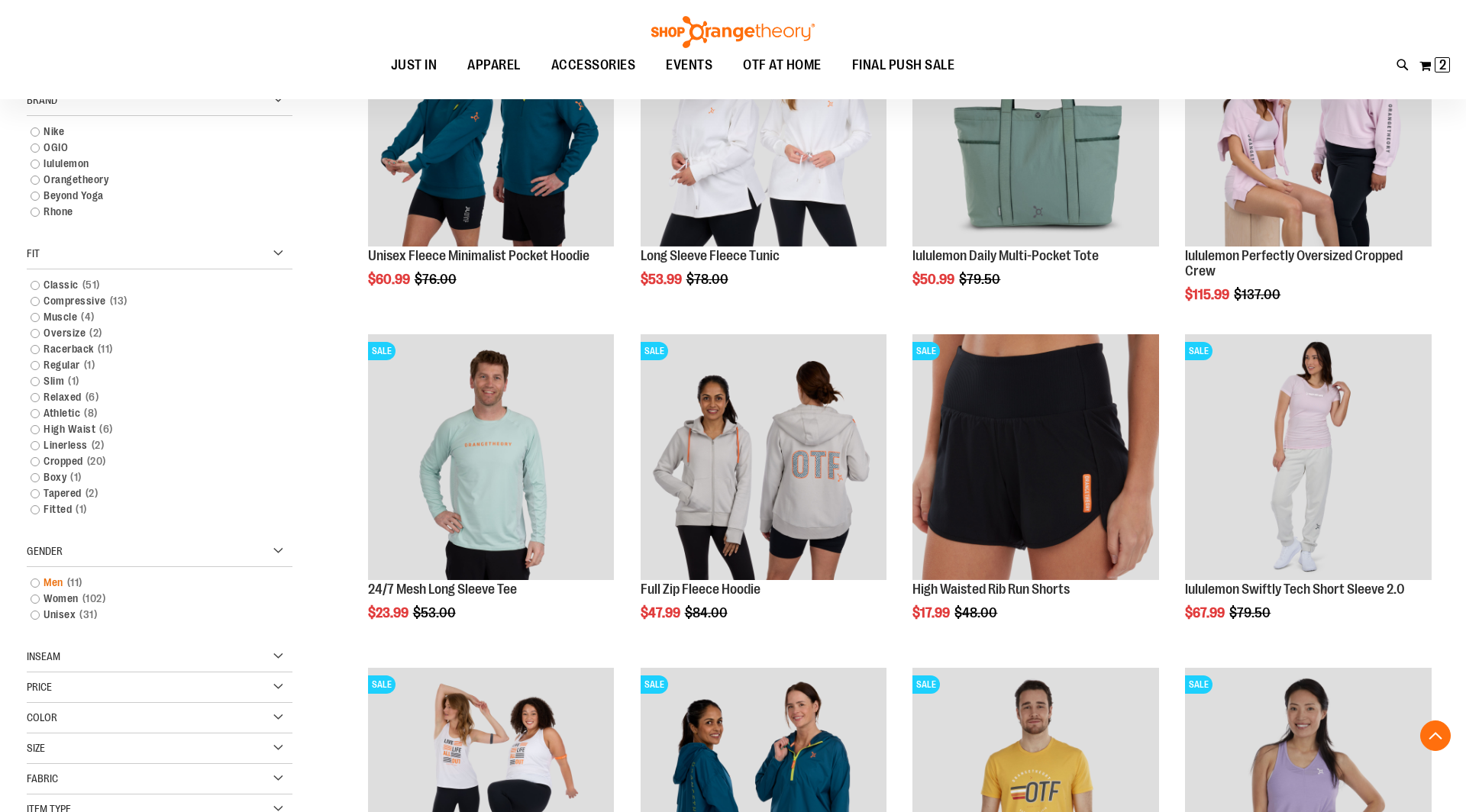
click at [35, 581] on link "Men 11 items" at bounding box center [150, 582] width 255 height 16
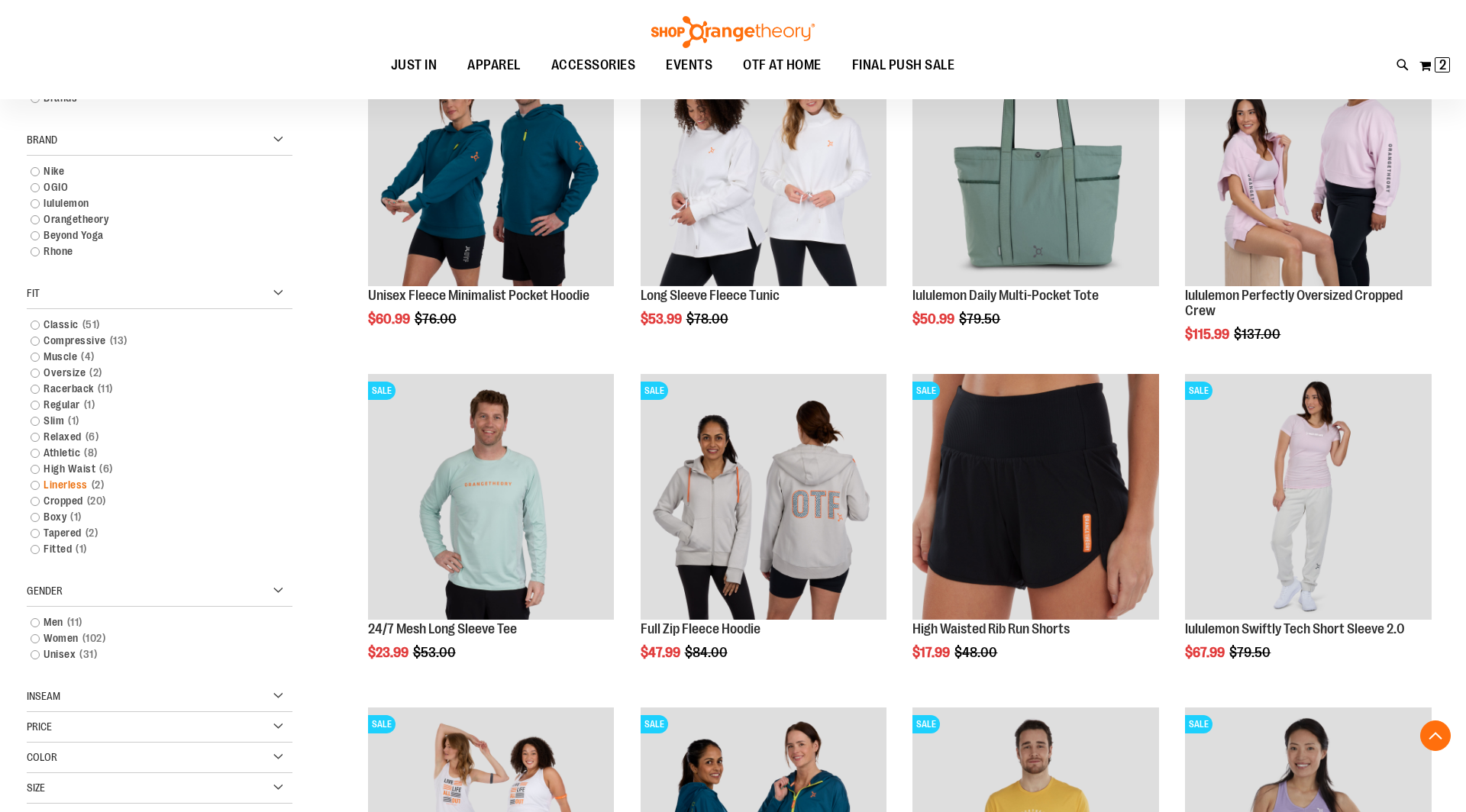
scroll to position [274, 0]
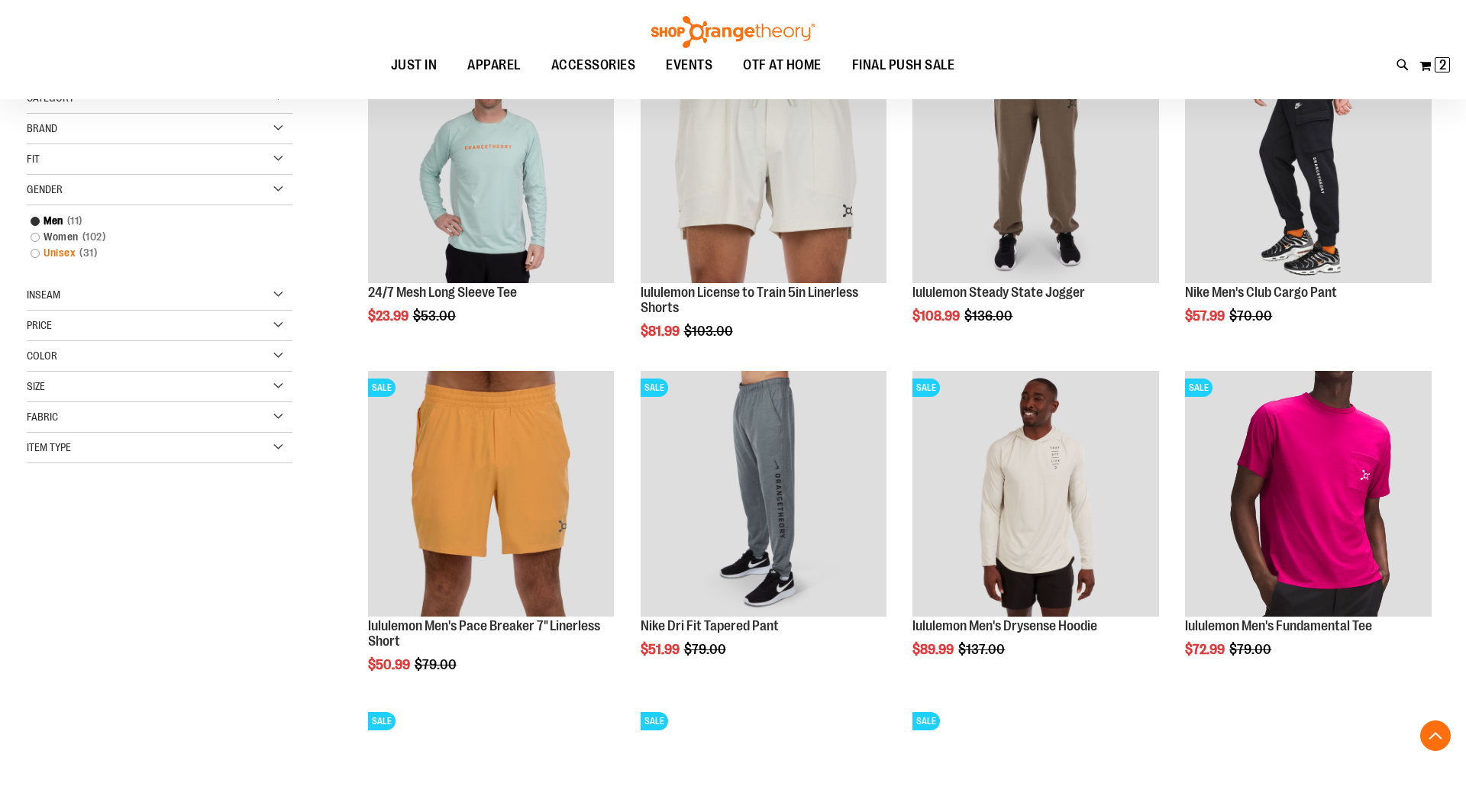
click at [32, 249] on link "Unisex 31 items" at bounding box center [150, 252] width 255 height 16
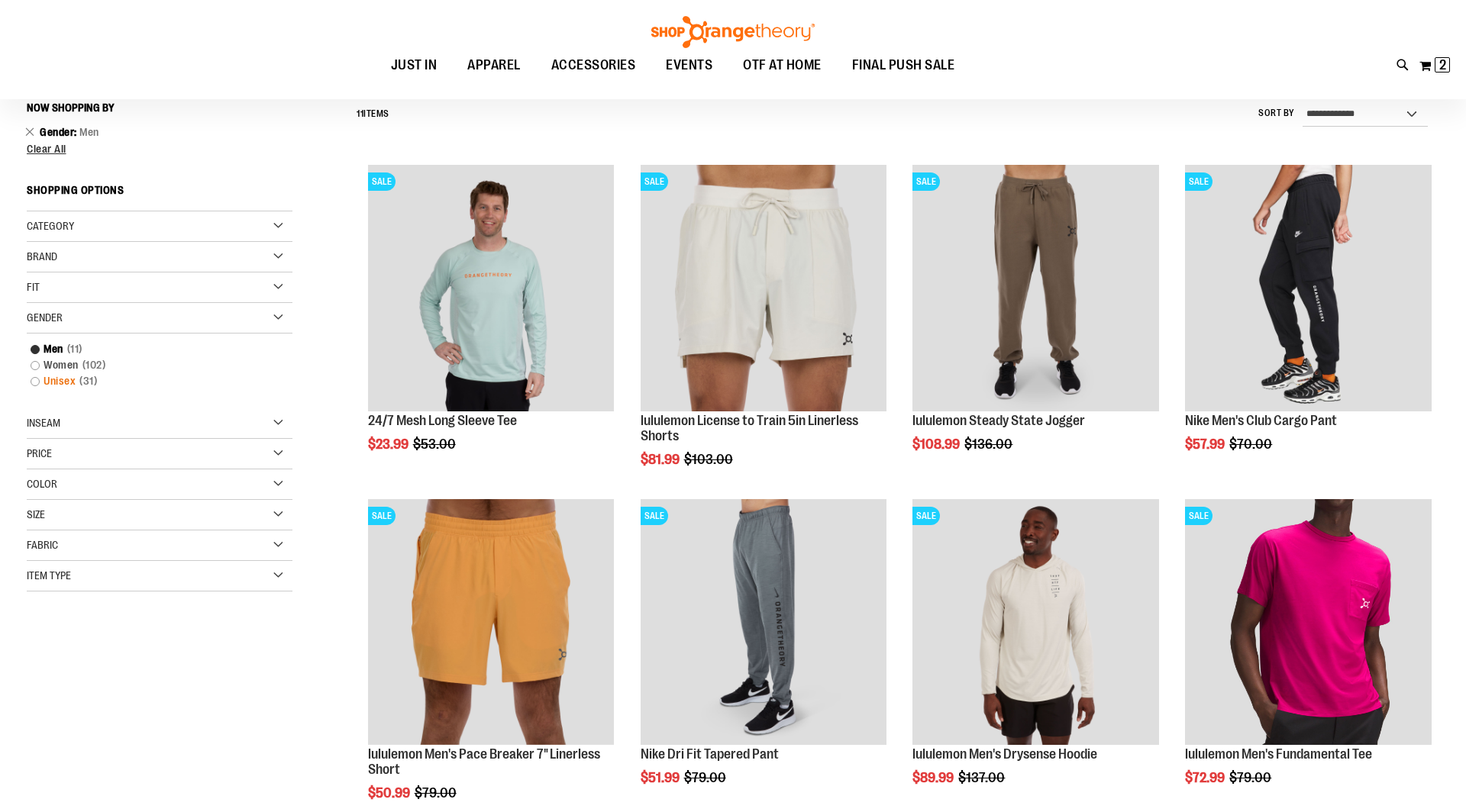
scroll to position [142, 0]
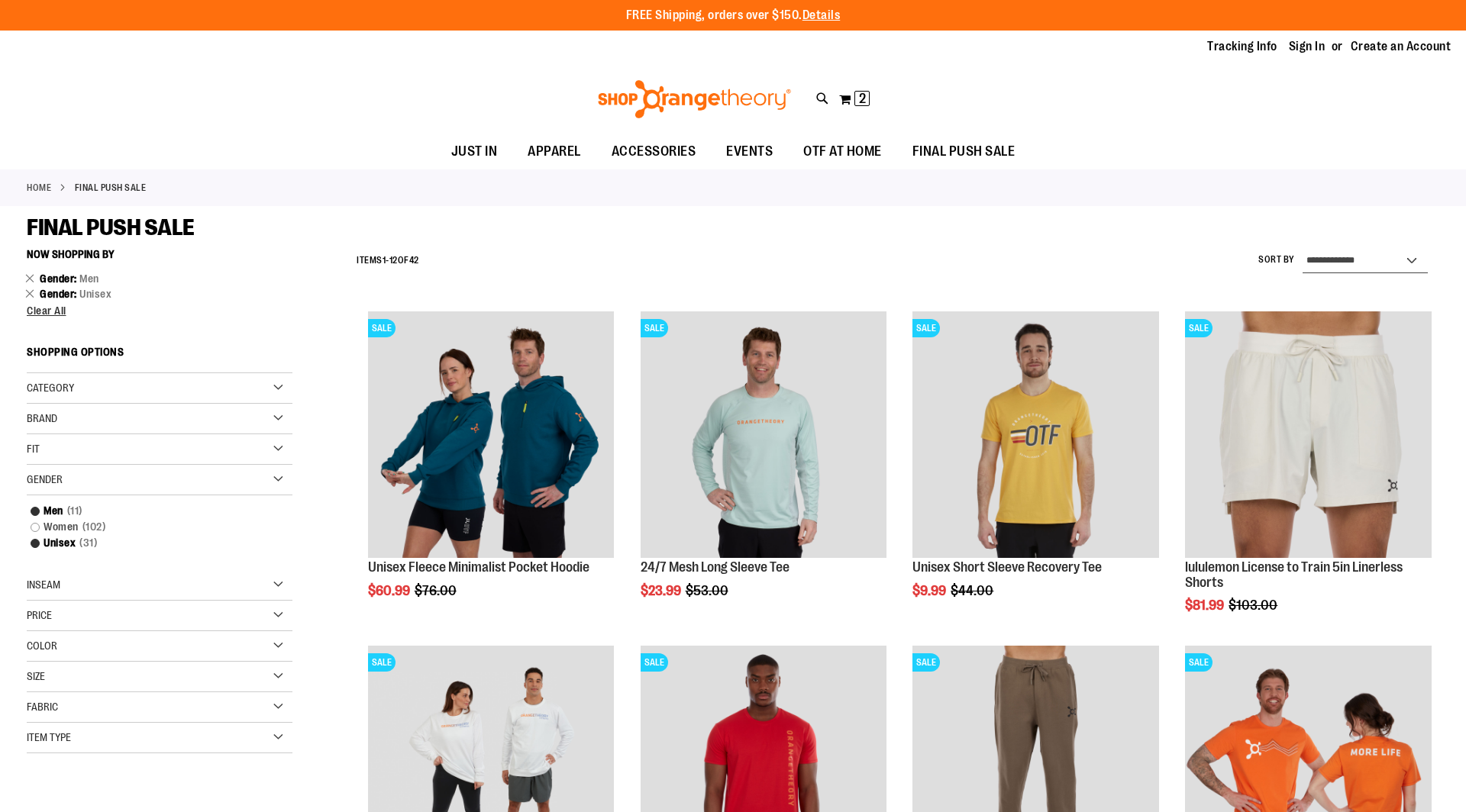
click at [1326, 258] on select "**********" at bounding box center [1365, 260] width 125 height 24
select select "*********"
click at [1303, 249] on select "**********" at bounding box center [1365, 260] width 125 height 24
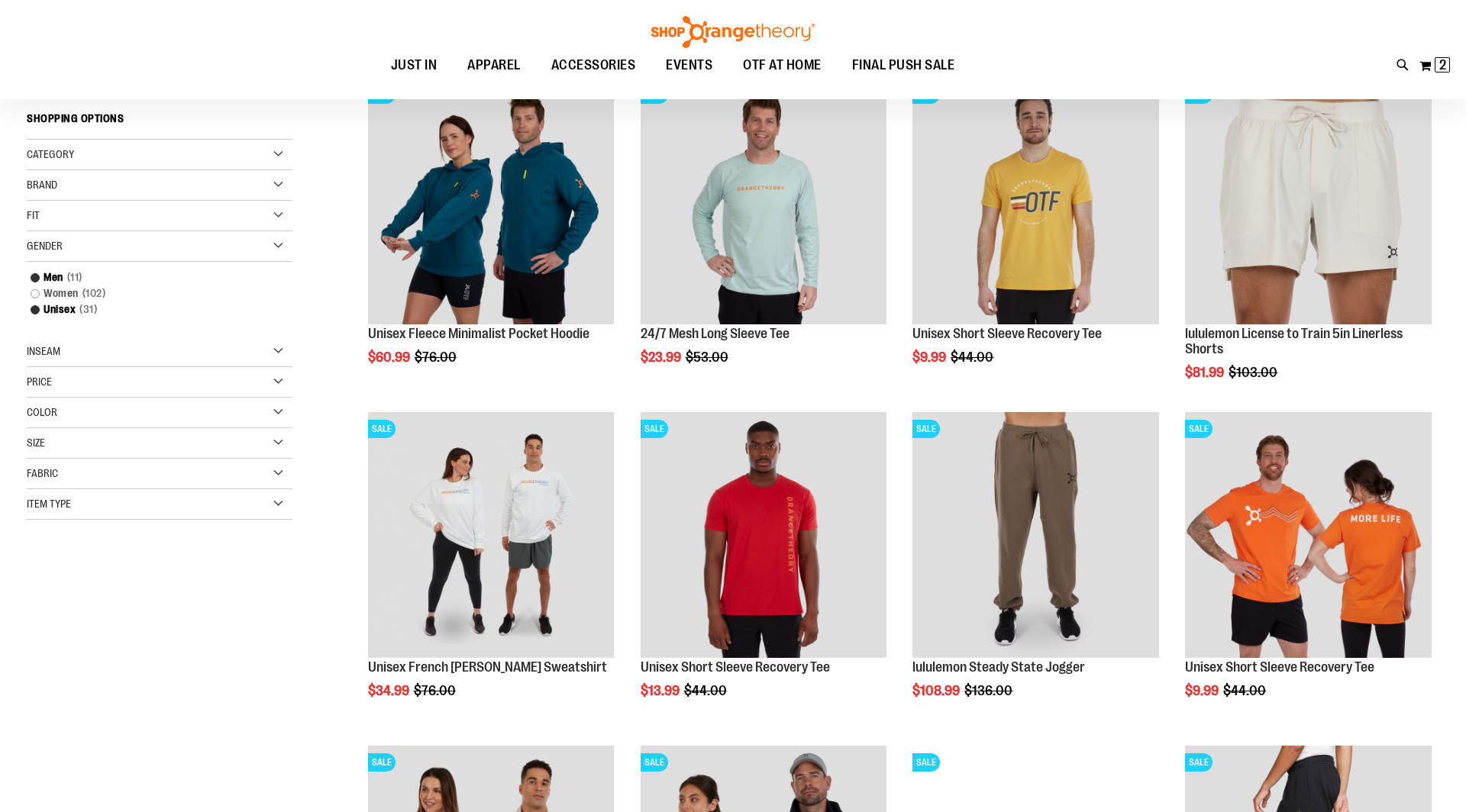
scroll to position [241, 0]
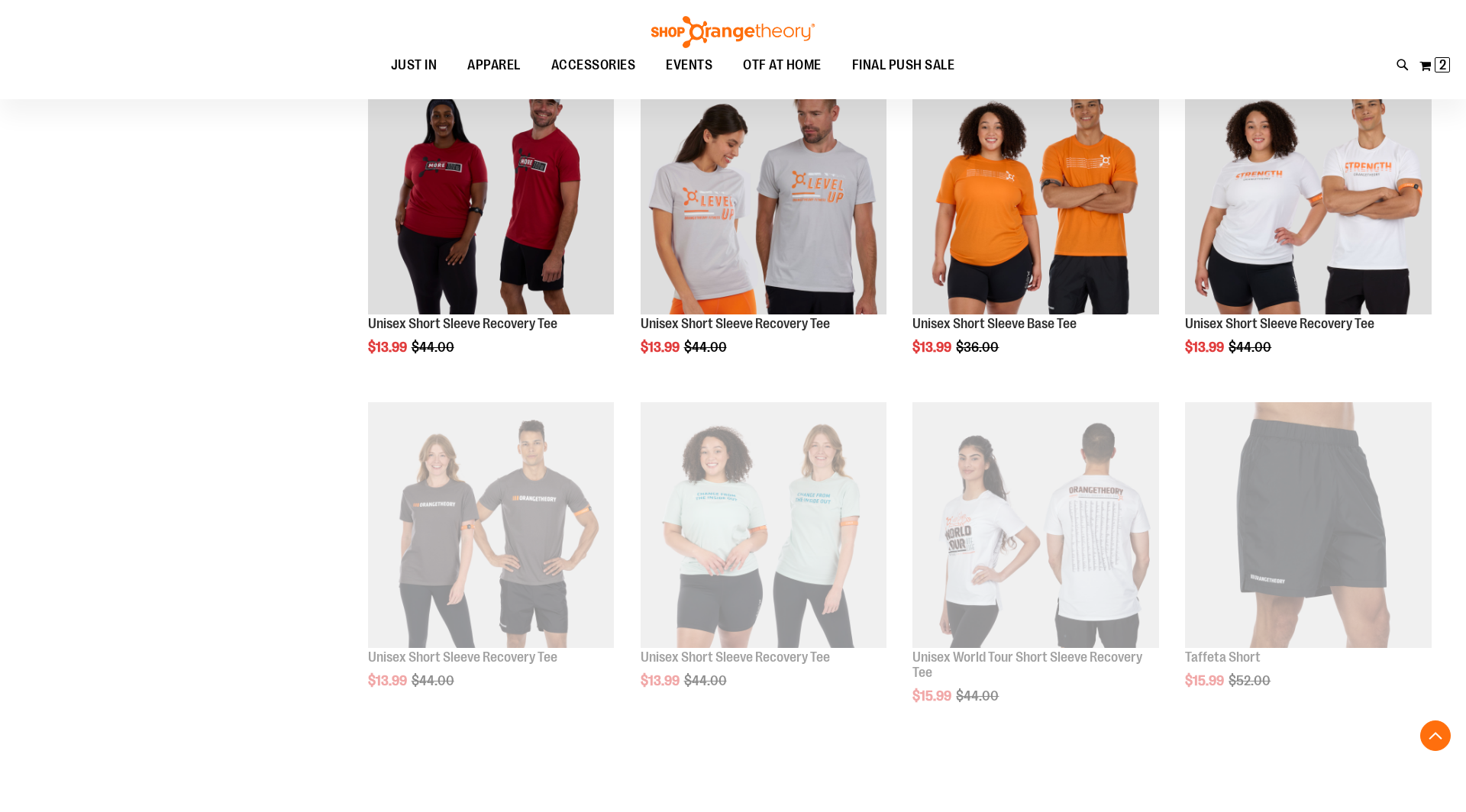
scroll to position [1123, 0]
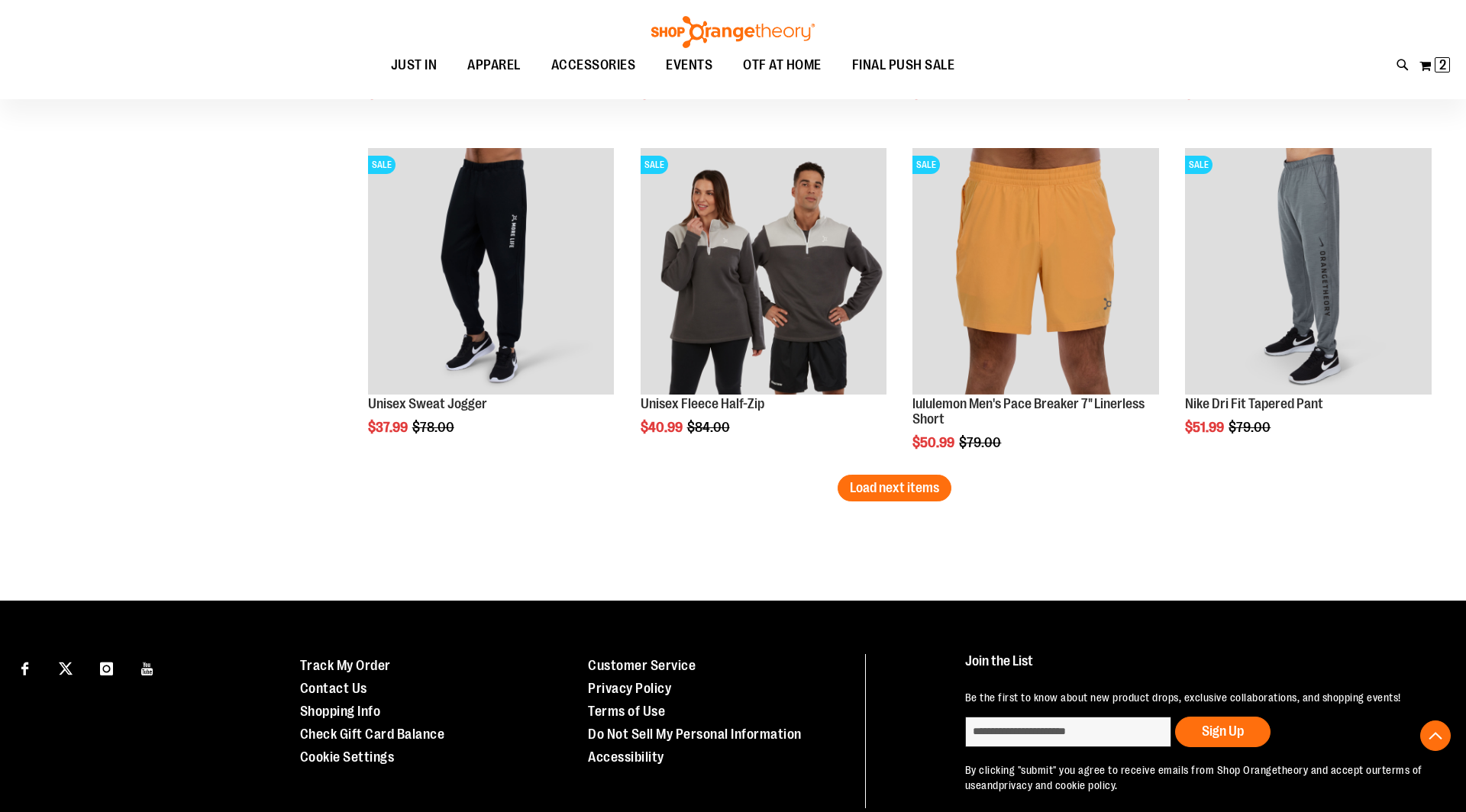
scroll to position [2858, 0]
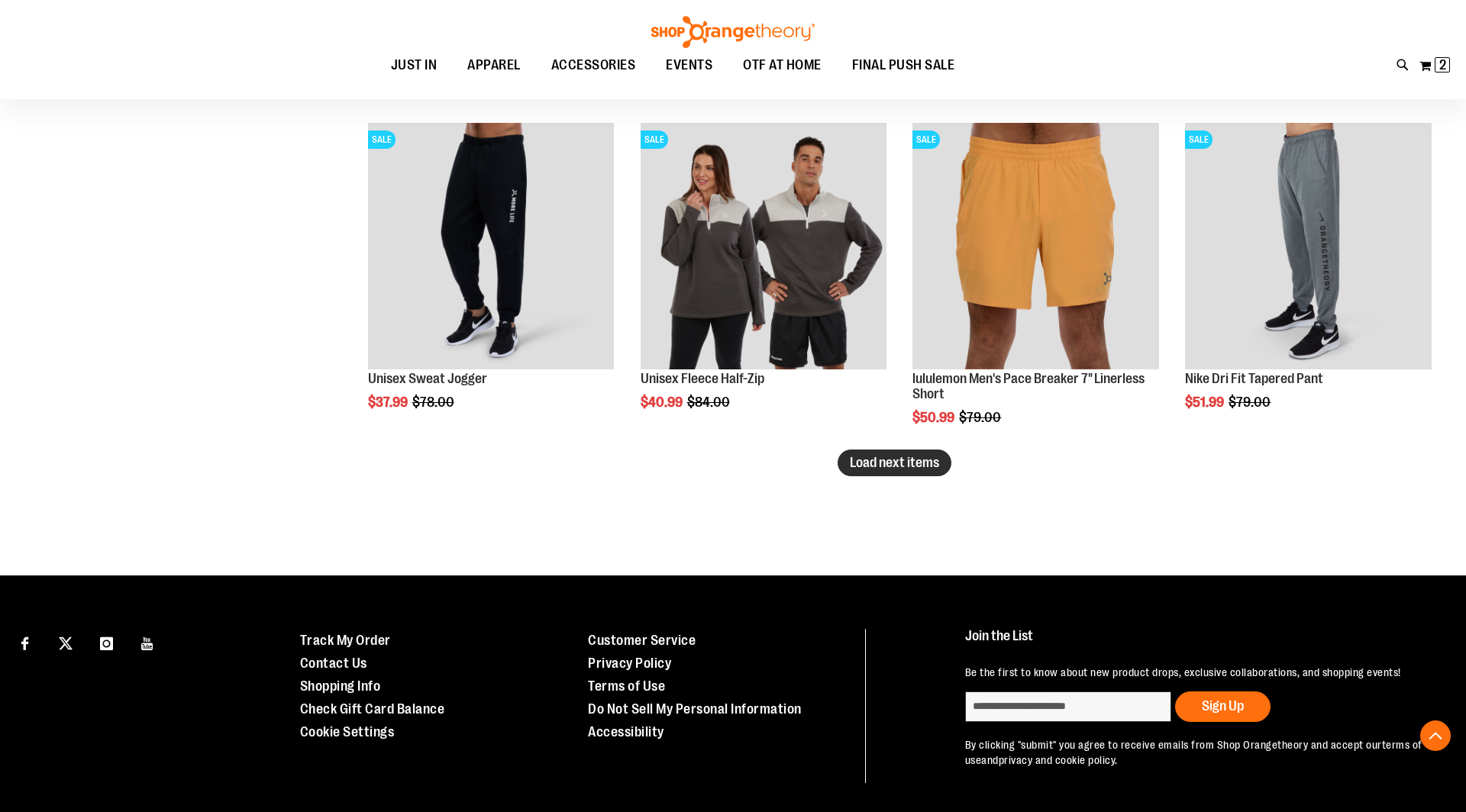
click at [864, 462] on span "Load next items" at bounding box center [894, 463] width 89 height 16
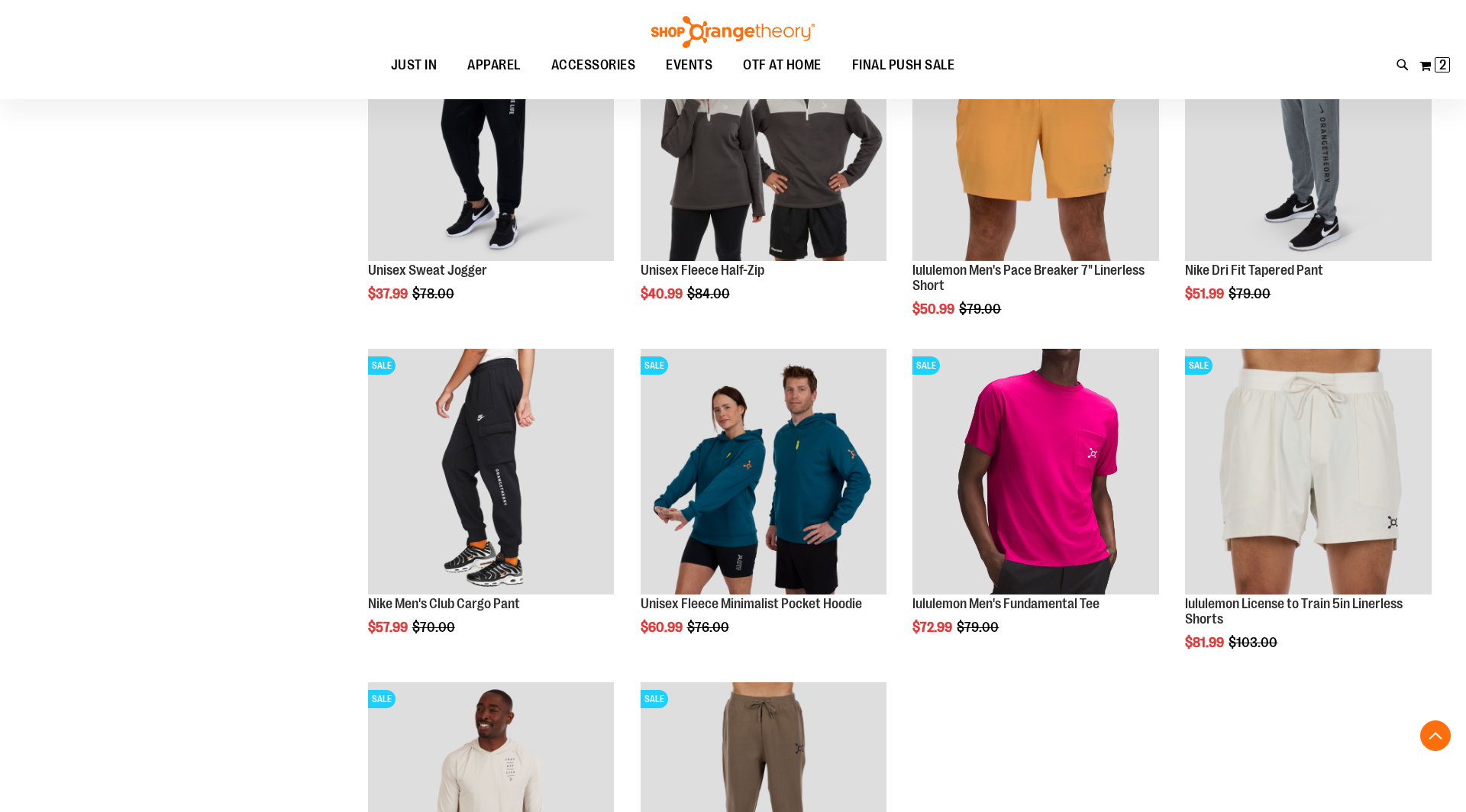
scroll to position [2990, 0]
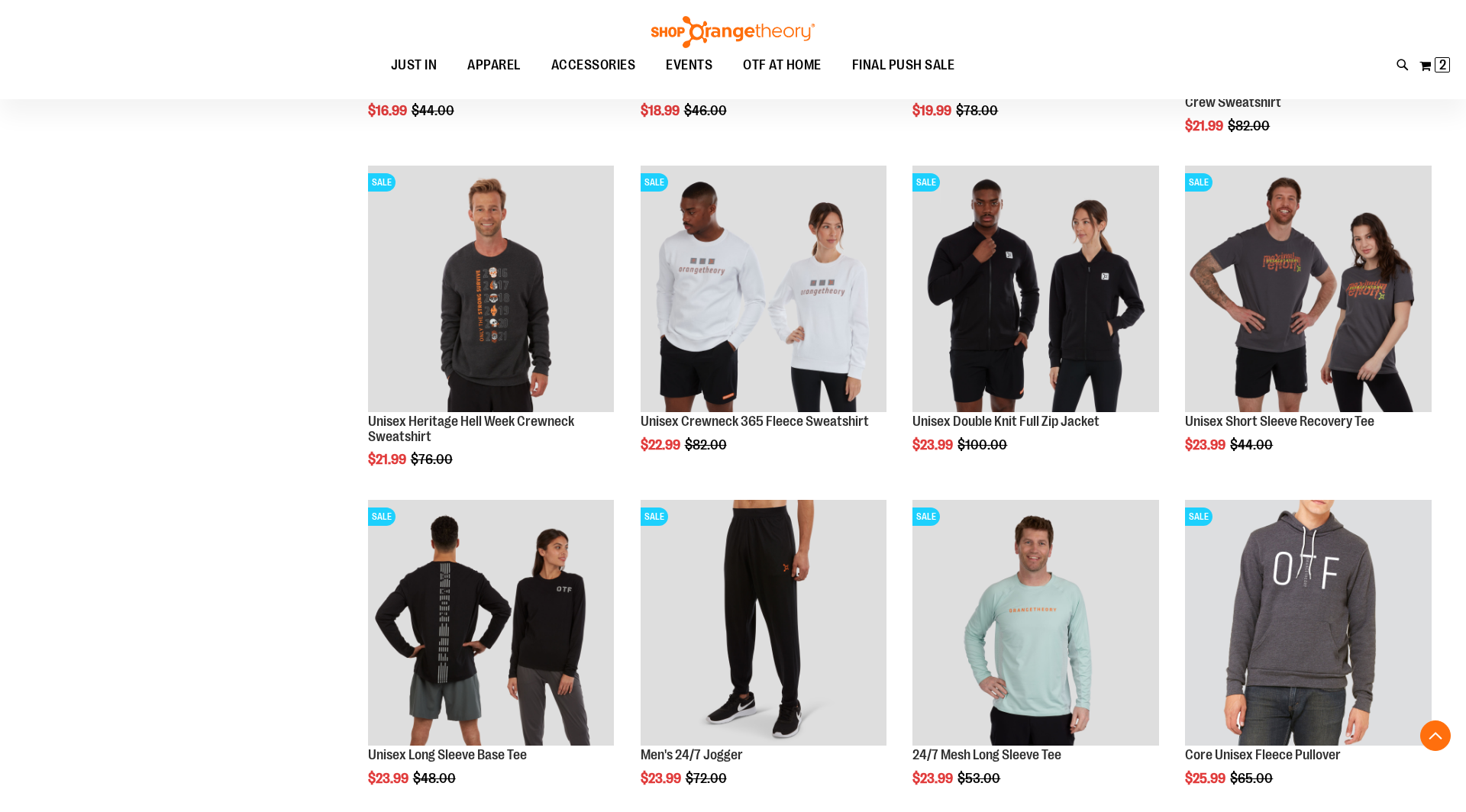
scroll to position [1726, 0]
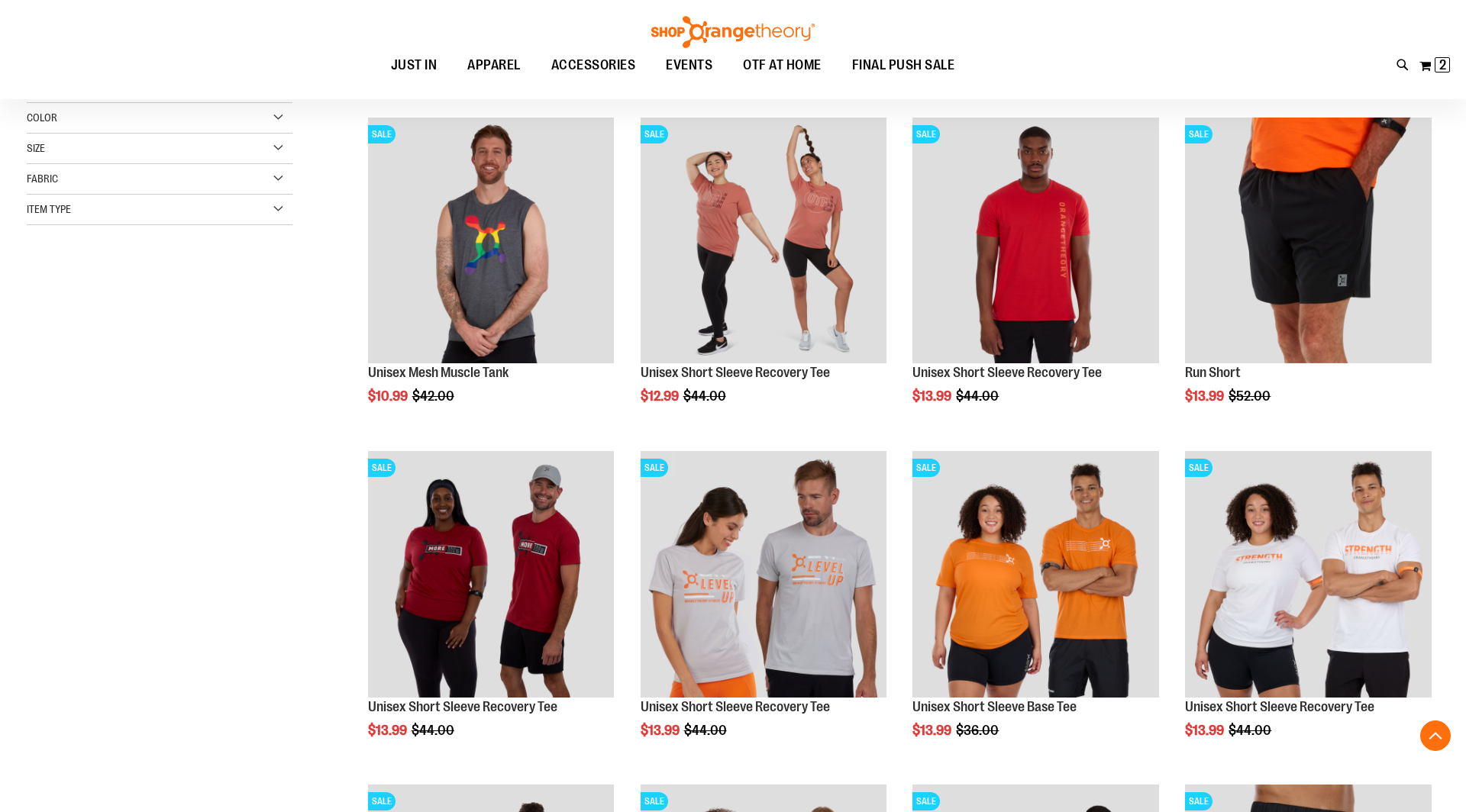
scroll to position [410, 0]
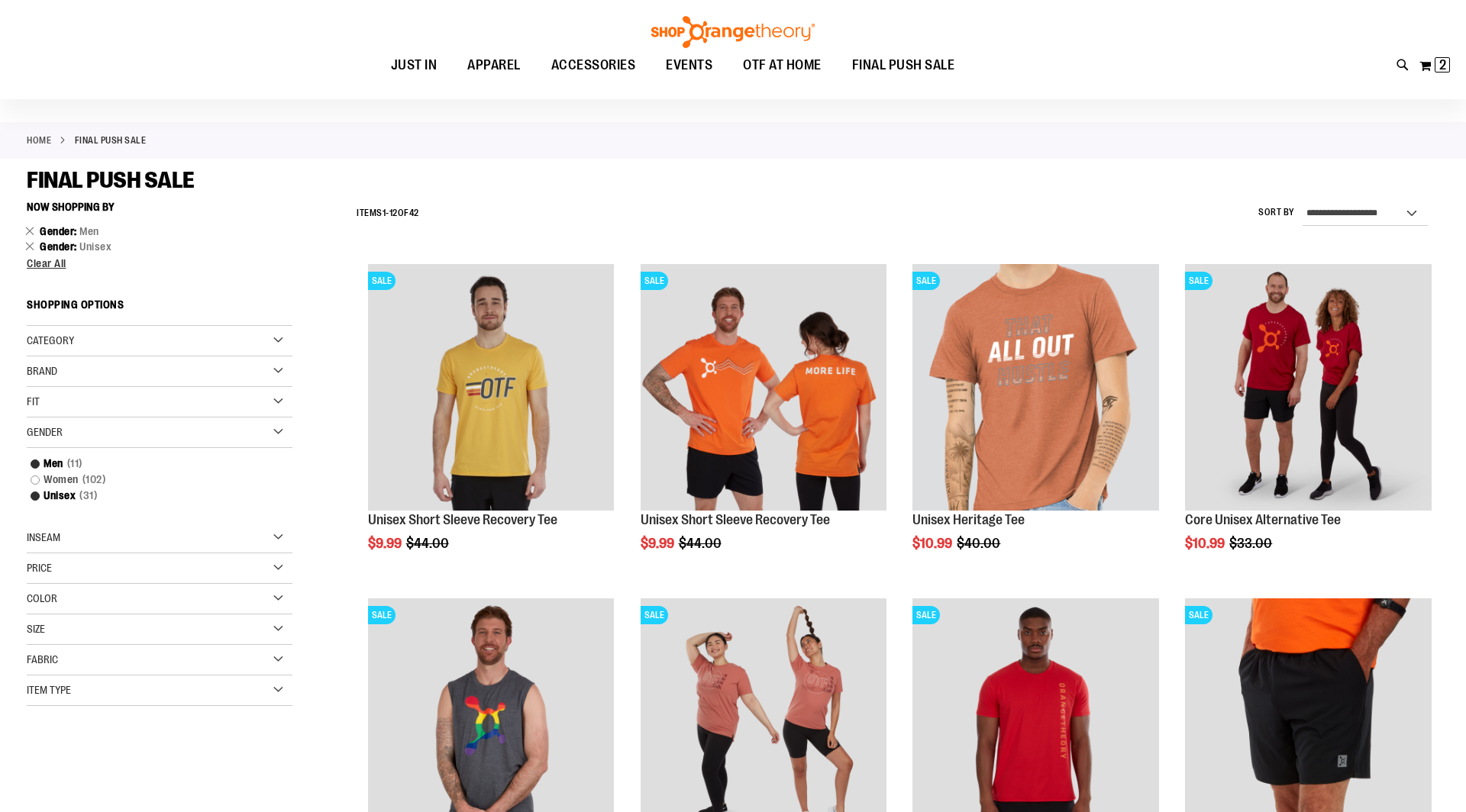
scroll to position [9, 0]
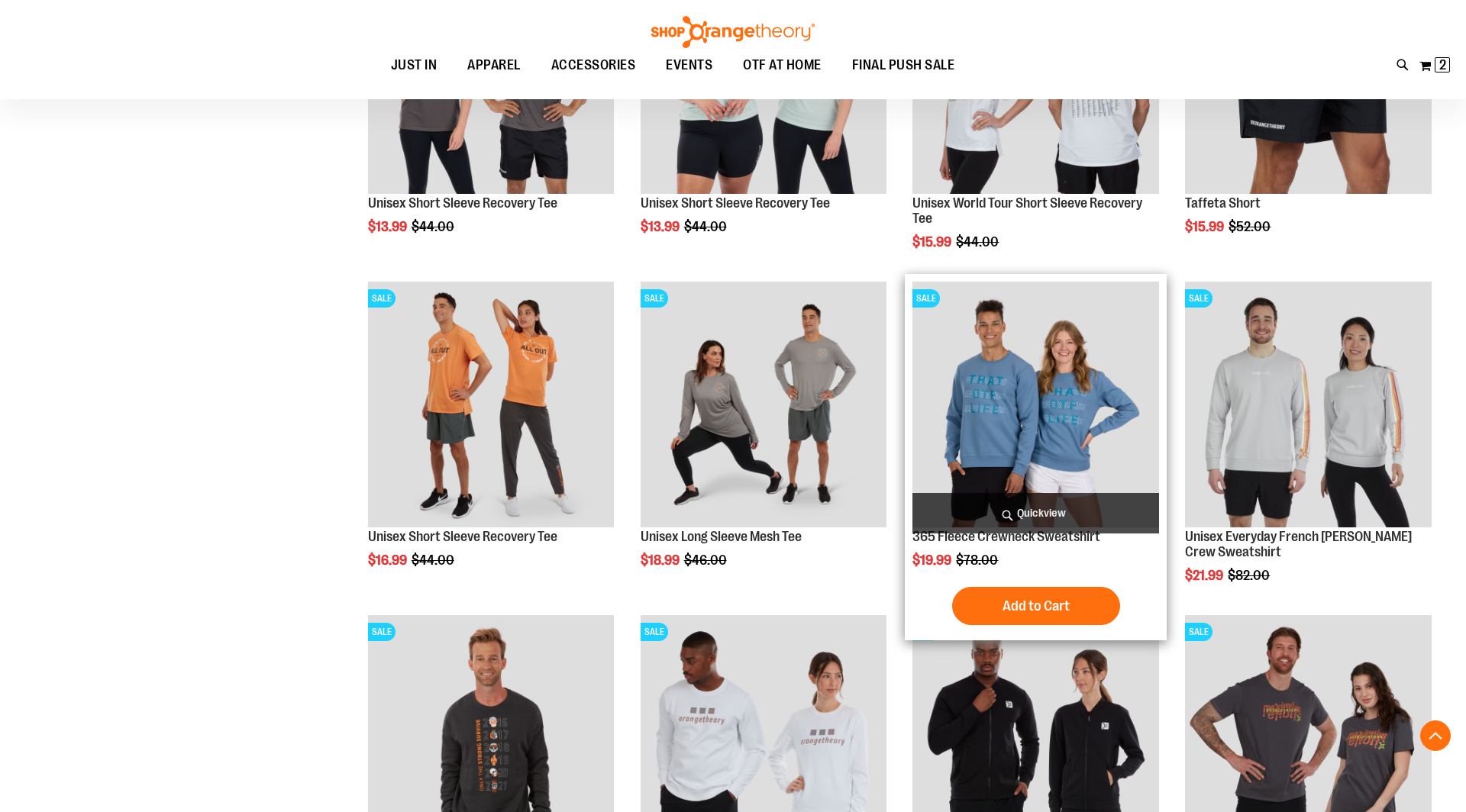
scroll to position [1441, 0]
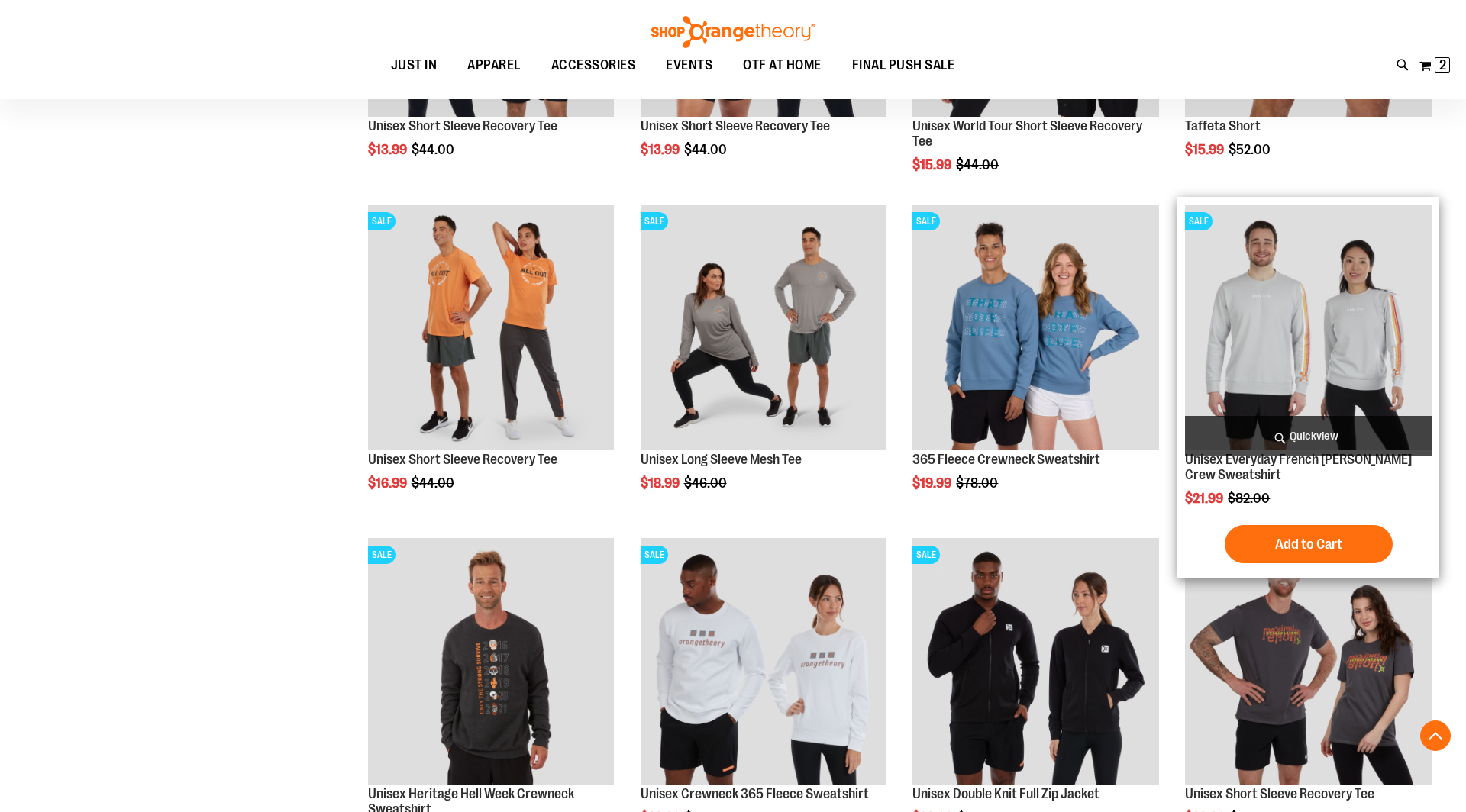
click at [1246, 352] on img "product" at bounding box center [1307, 327] width 246 height 246
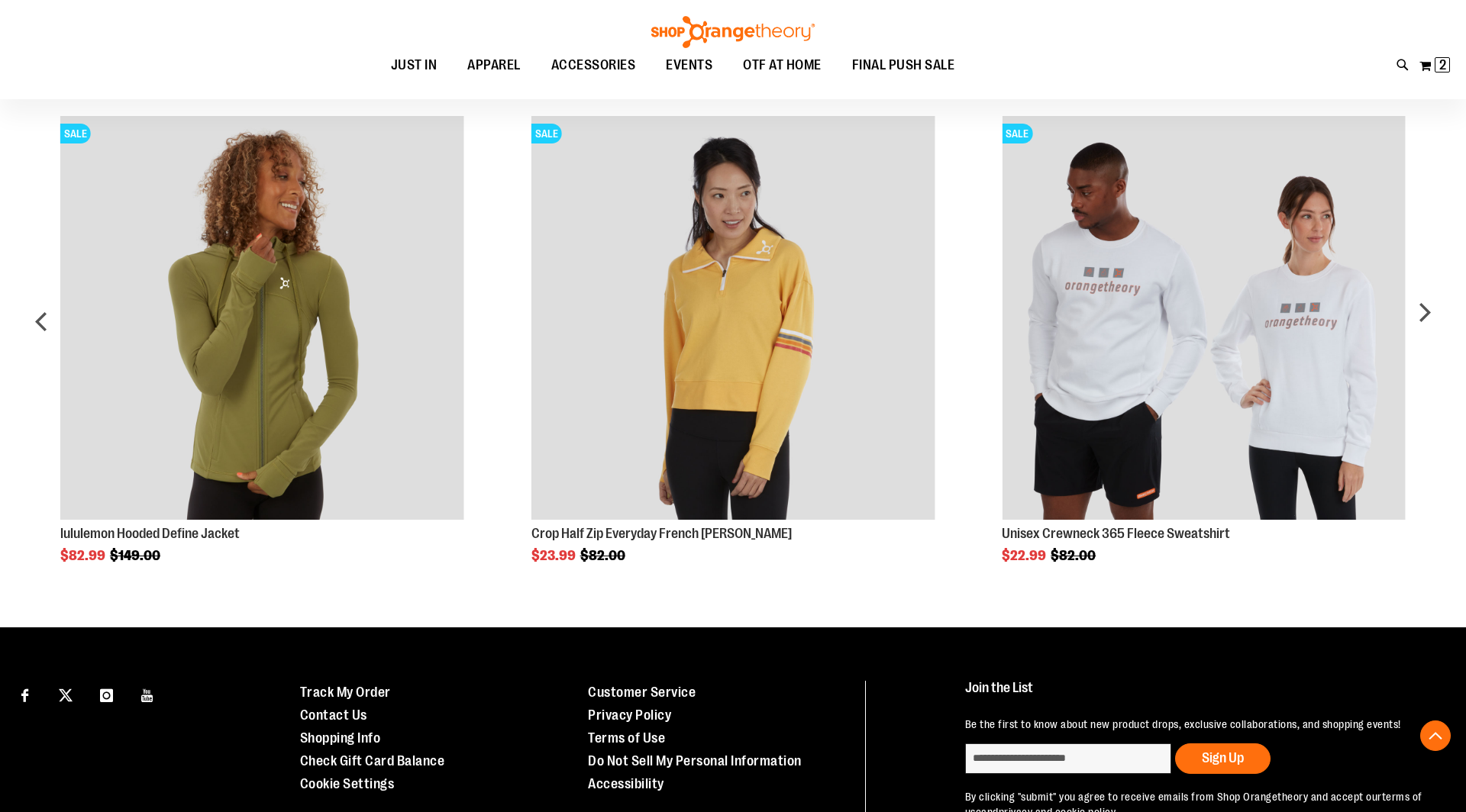
scroll to position [969, 0]
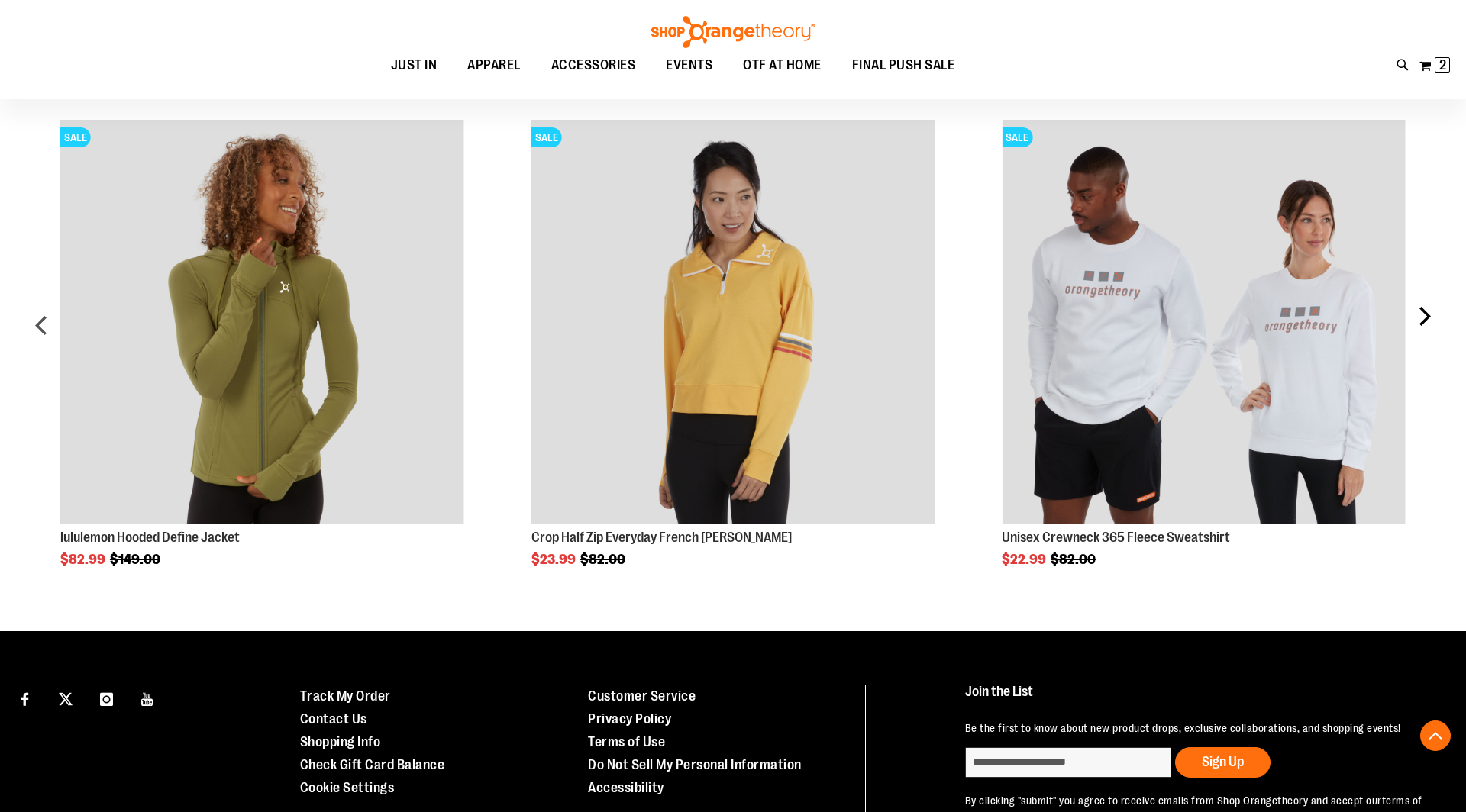
click at [1421, 320] on div "next" at bounding box center [1423, 331] width 30 height 469
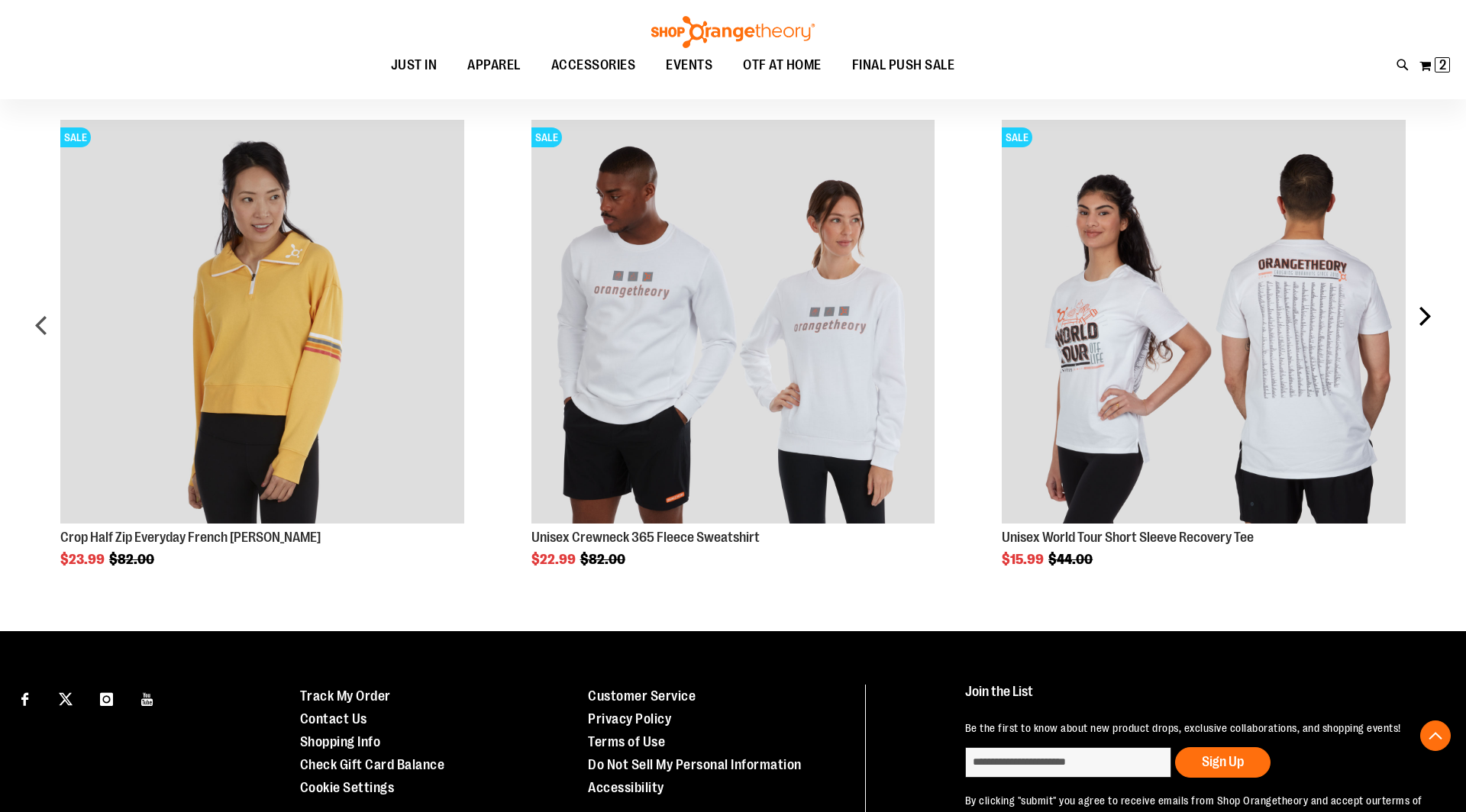
click at [1421, 320] on div "next" at bounding box center [1423, 331] width 30 height 469
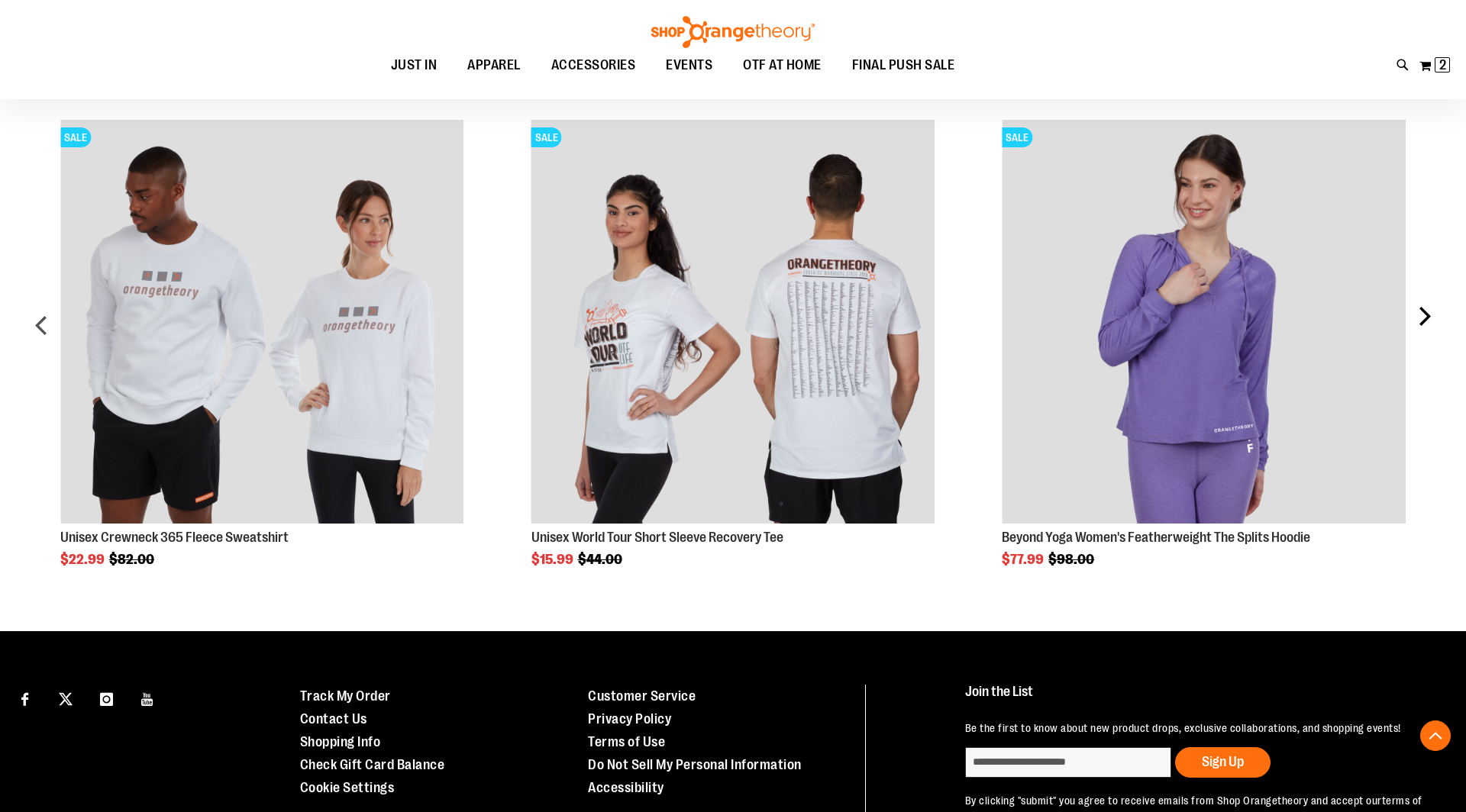
click at [1423, 325] on div "next" at bounding box center [1423, 331] width 30 height 469
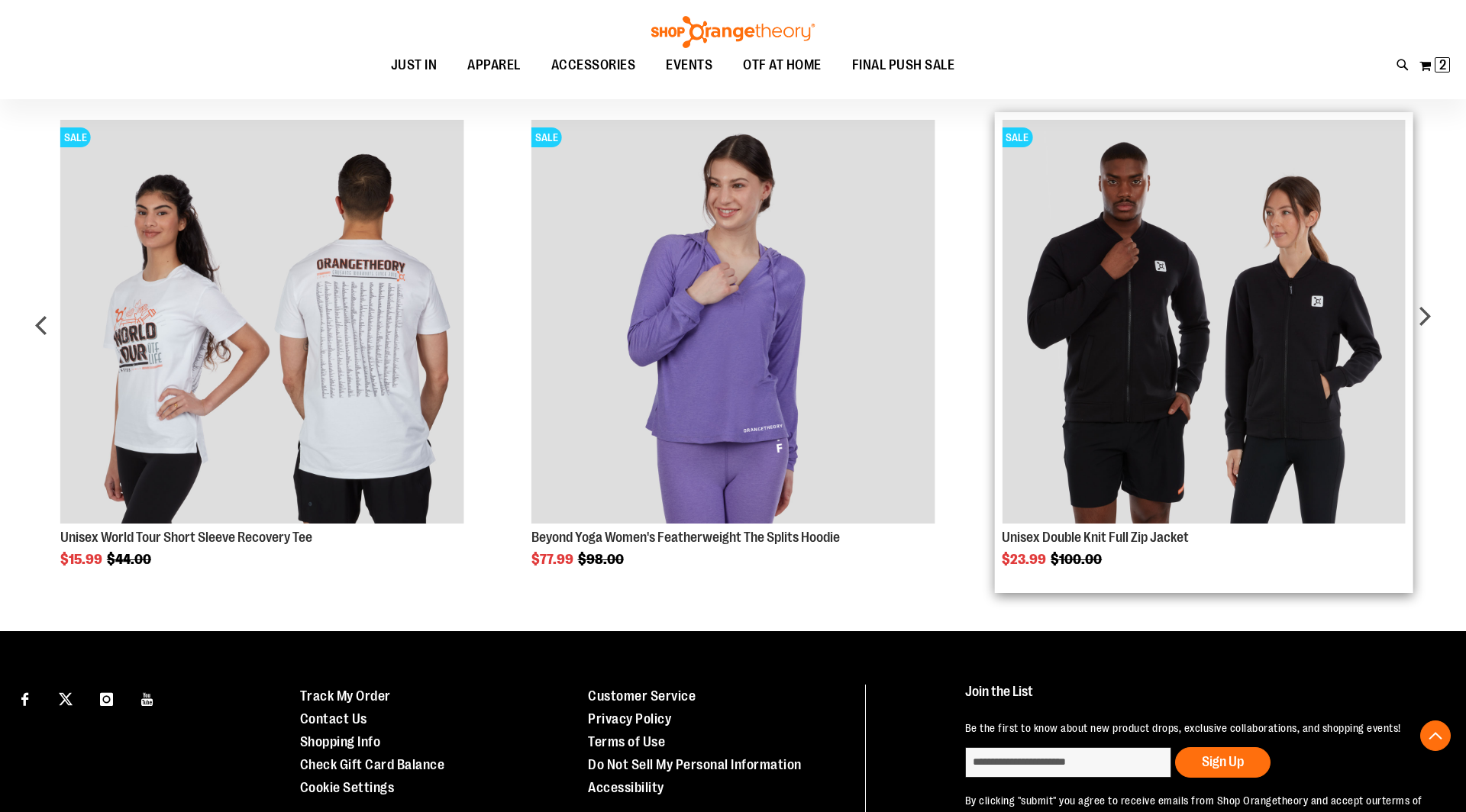
click at [1161, 285] on img "Product Page Link" at bounding box center [1203, 321] width 404 height 404
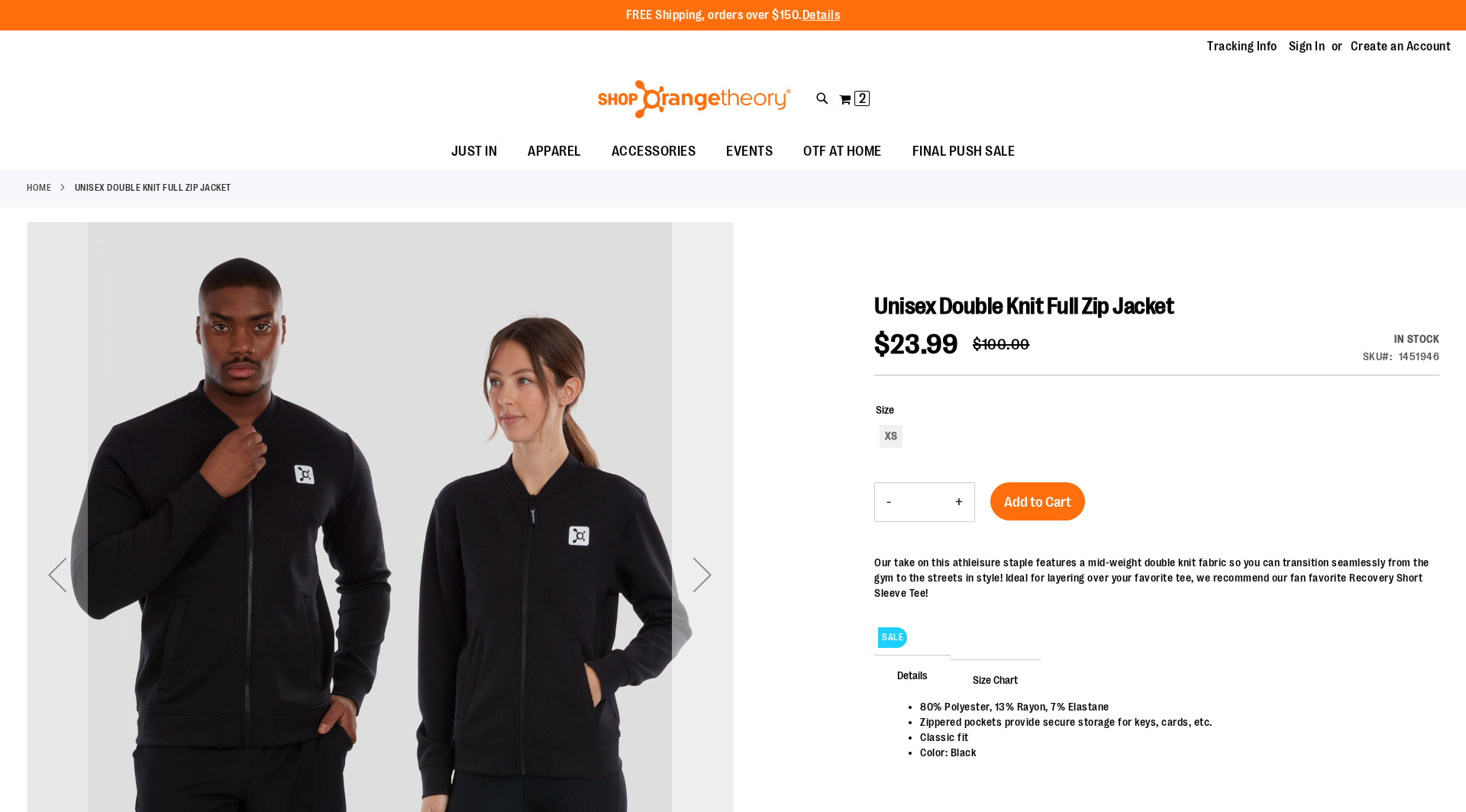
click at [701, 573] on div "Next" at bounding box center [702, 574] width 61 height 61
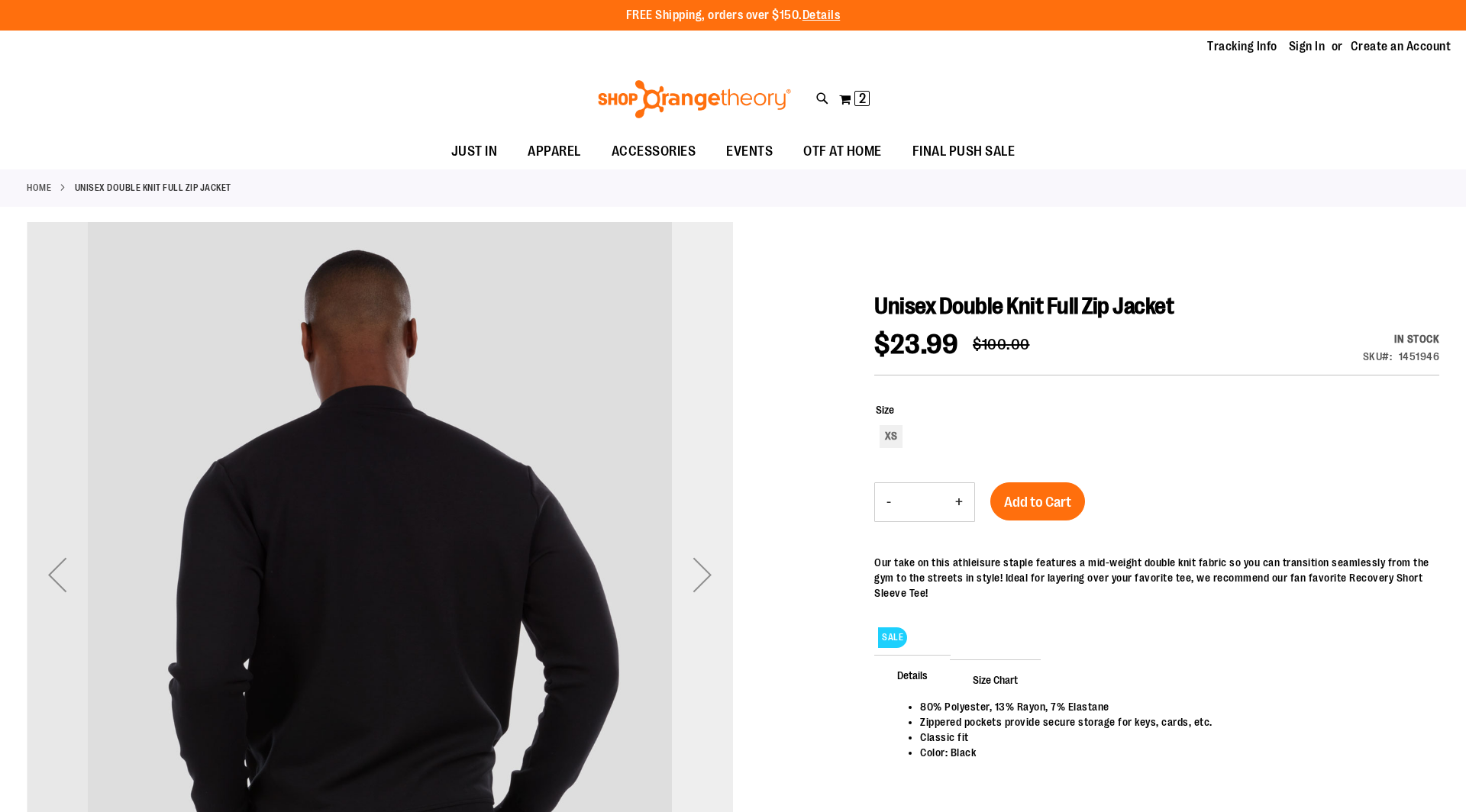
click at [701, 573] on div "Next" at bounding box center [702, 574] width 61 height 61
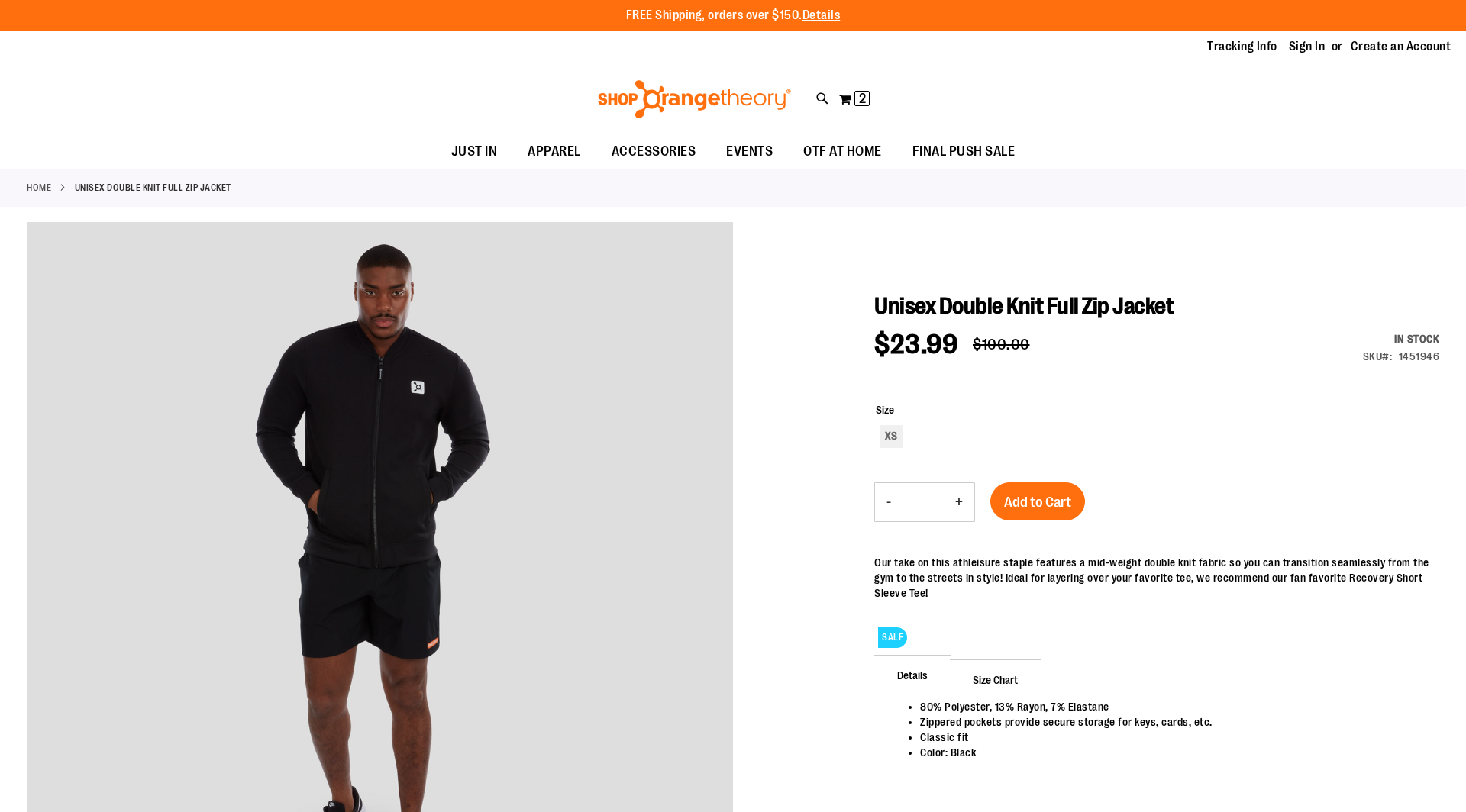
click at [991, 660] on span "Size Chart" at bounding box center [995, 679] width 91 height 40
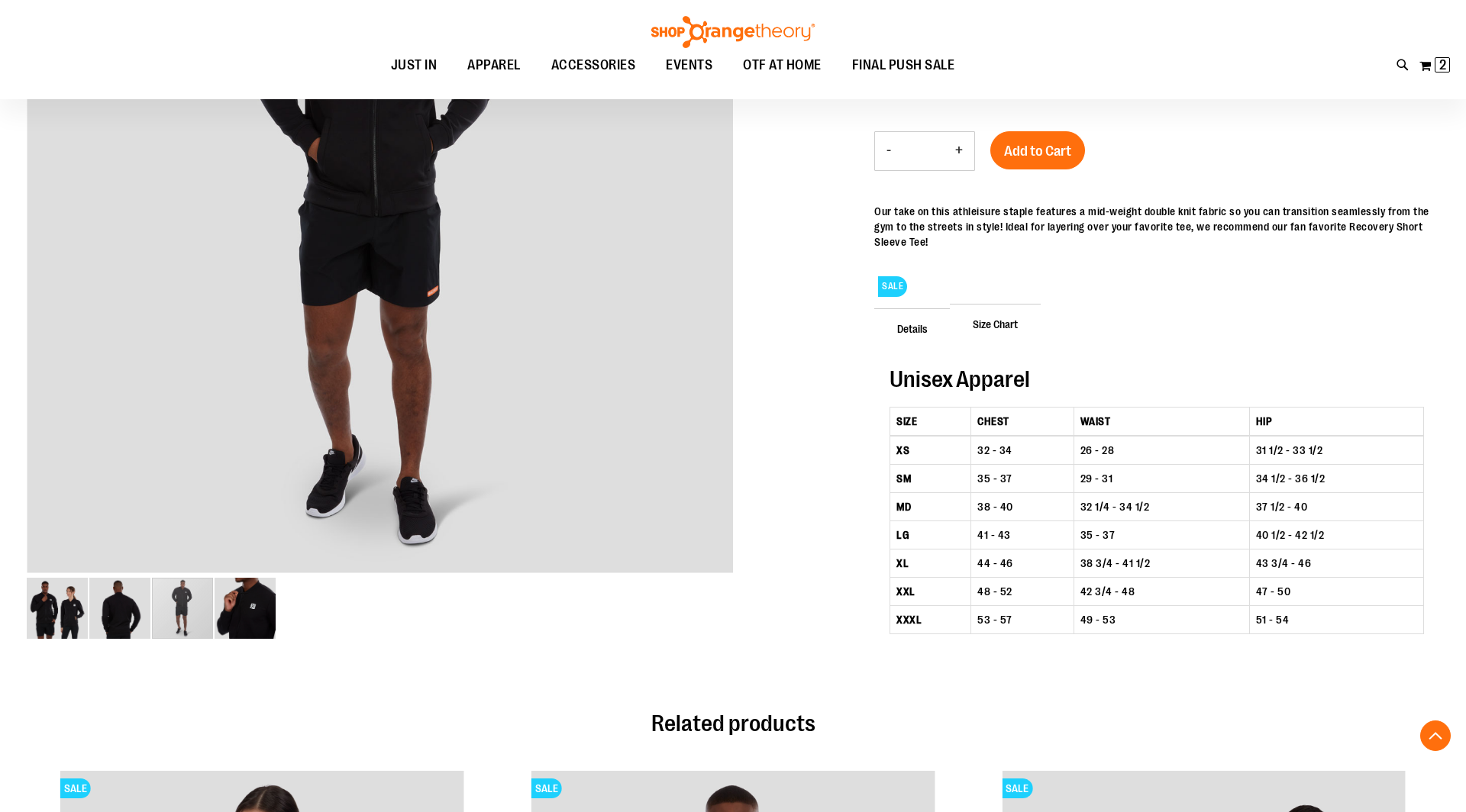
scroll to position [352, 0]
